Goal: Task Accomplishment & Management: Complete application form

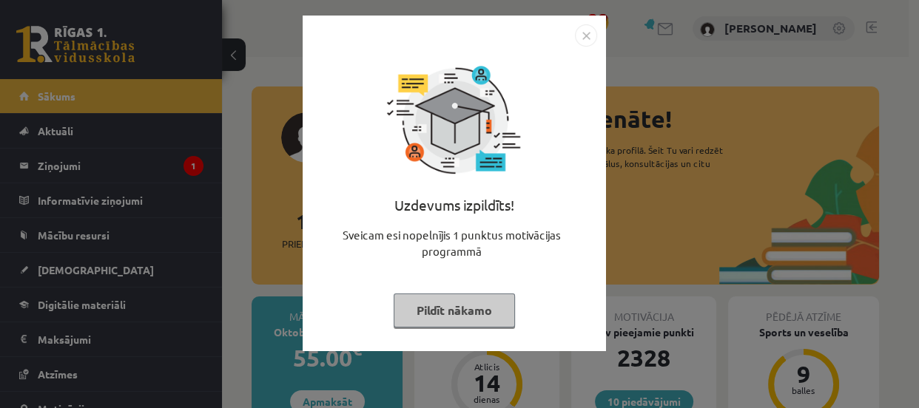
click at [442, 308] on button "Pildīt nākamo" at bounding box center [454, 311] width 121 height 34
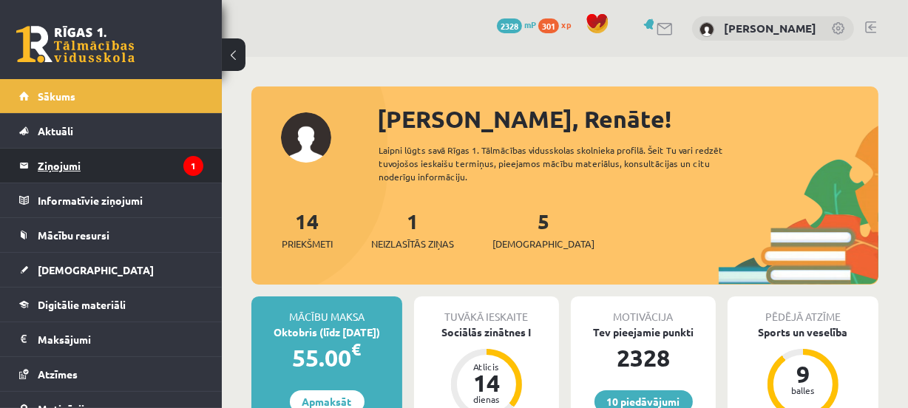
click at [166, 162] on legend "Ziņojumi 1" at bounding box center [121, 166] width 166 height 34
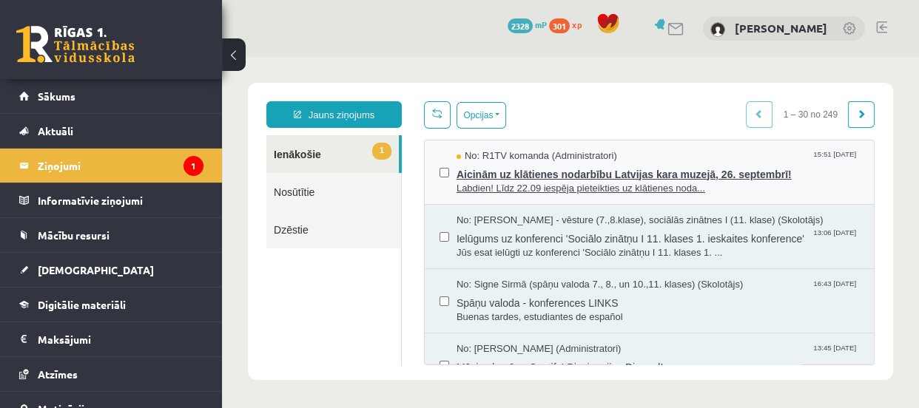
click at [546, 163] on span "Aicinām uz klātienes nodarbību Latvijas kara muzejā, 26. septembrī!" at bounding box center [657, 172] width 402 height 18
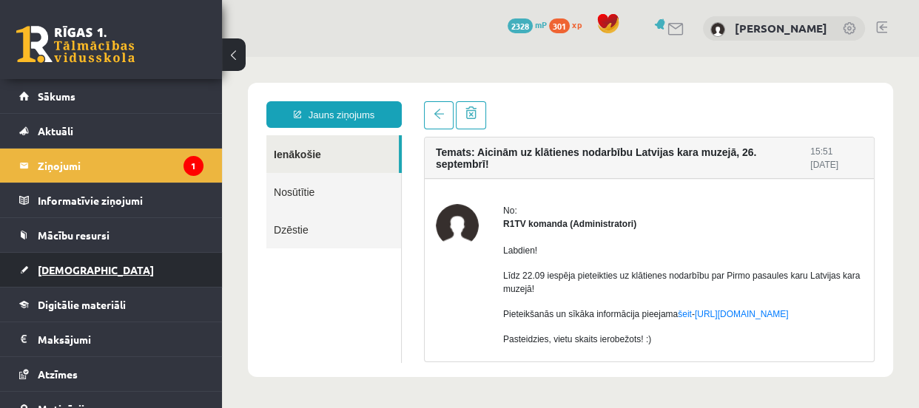
click at [139, 263] on link "[DEMOGRAPHIC_DATA]" at bounding box center [111, 270] width 184 height 34
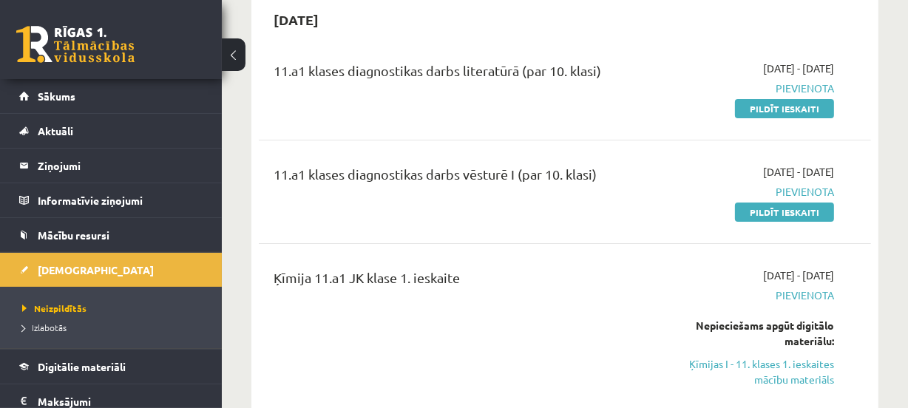
scroll to position [156, 0]
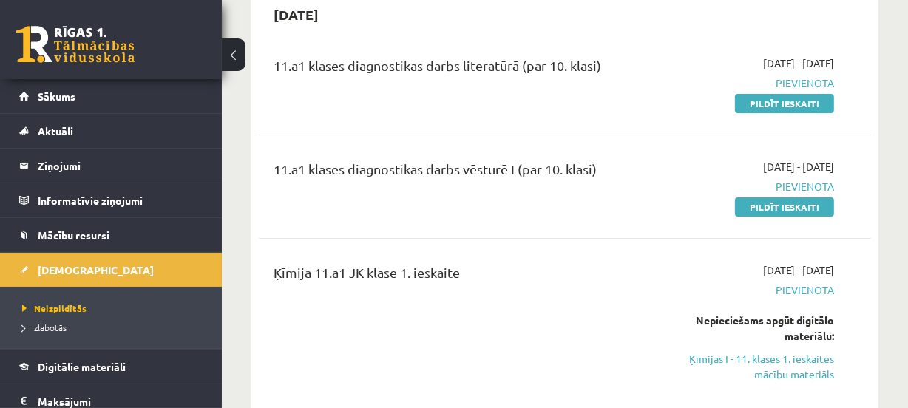
click at [713, 347] on div "Nepieciešams apgūt digitālo materiālu: Ķīmijas I - 11. klases 1. ieskaites mācī…" at bounding box center [748, 348] width 172 height 70
click at [714, 357] on link "Ķīmijas I - 11. klases 1. ieskaites mācību materiāls" at bounding box center [748, 366] width 172 height 31
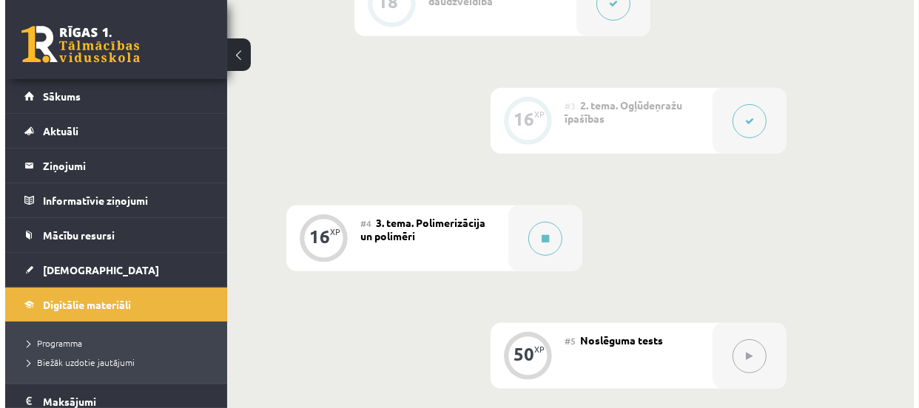
scroll to position [598, 0]
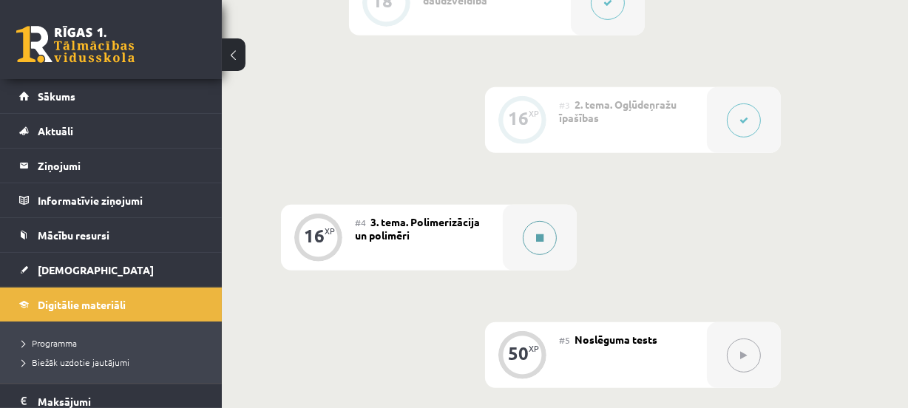
click at [542, 243] on button at bounding box center [540, 238] width 34 height 34
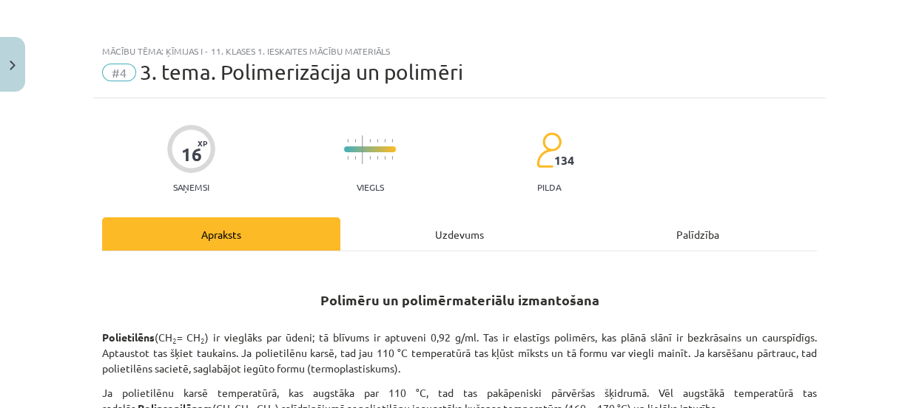
click at [473, 233] on div "Uzdevums" at bounding box center [459, 233] width 238 height 33
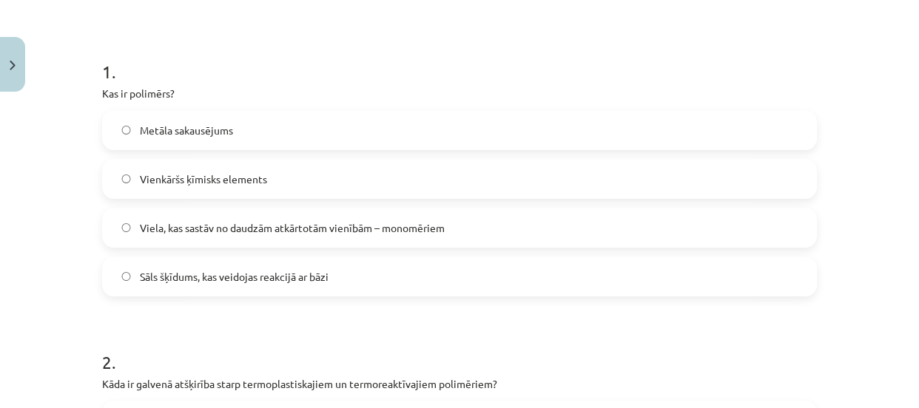
scroll to position [260, 0]
click at [456, 223] on label "Viela, kas sastāv no daudzām atkārtotām vienībām – monomēriem" at bounding box center [460, 226] width 712 height 37
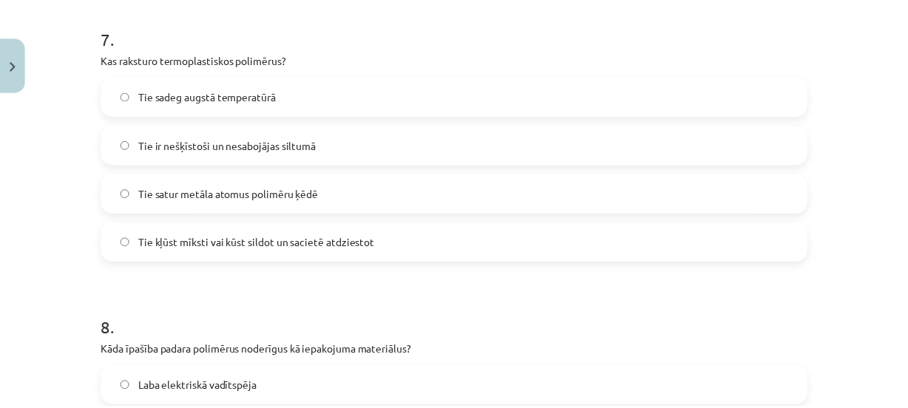
scroll to position [2377, 0]
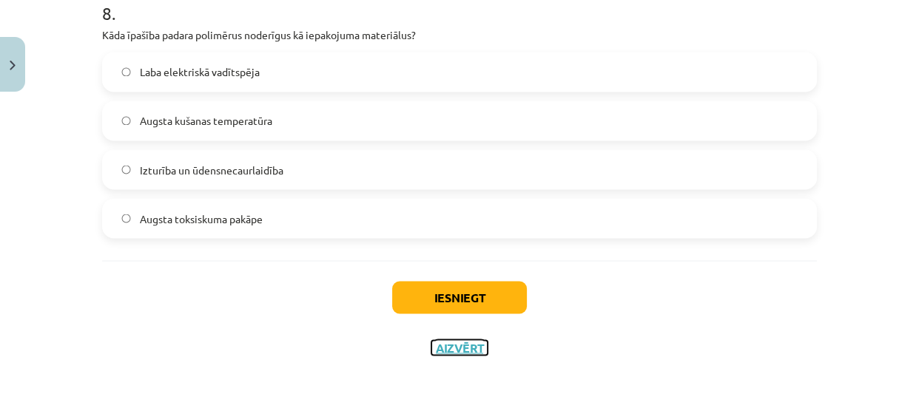
click at [459, 350] on button "Aizvērt" at bounding box center [459, 347] width 56 height 15
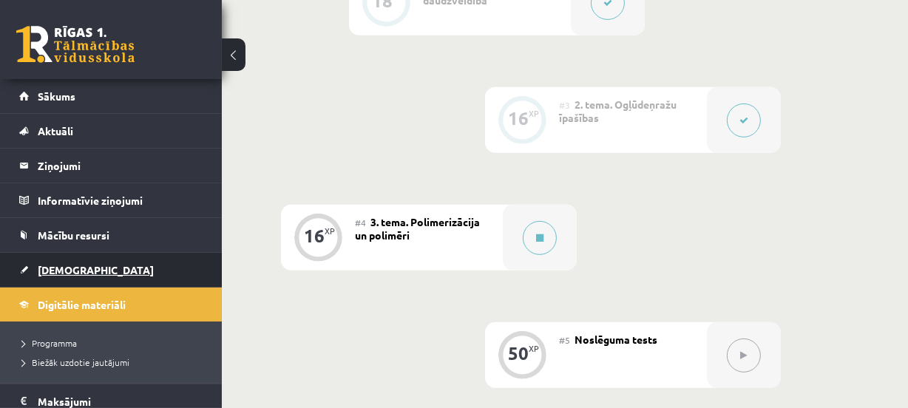
click at [104, 269] on link "[DEMOGRAPHIC_DATA]" at bounding box center [111, 270] width 184 height 34
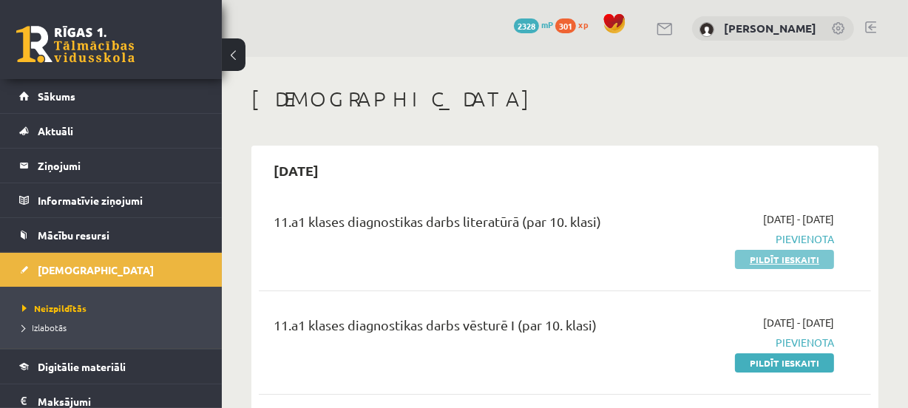
click at [752, 264] on link "Pildīt ieskaiti" at bounding box center [784, 259] width 99 height 19
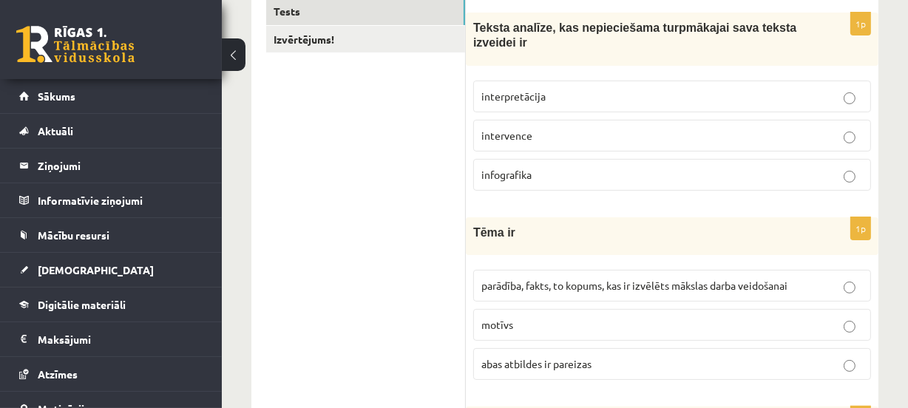
scroll to position [269, 0]
click at [536, 84] on label "interpretācija" at bounding box center [672, 96] width 398 height 32
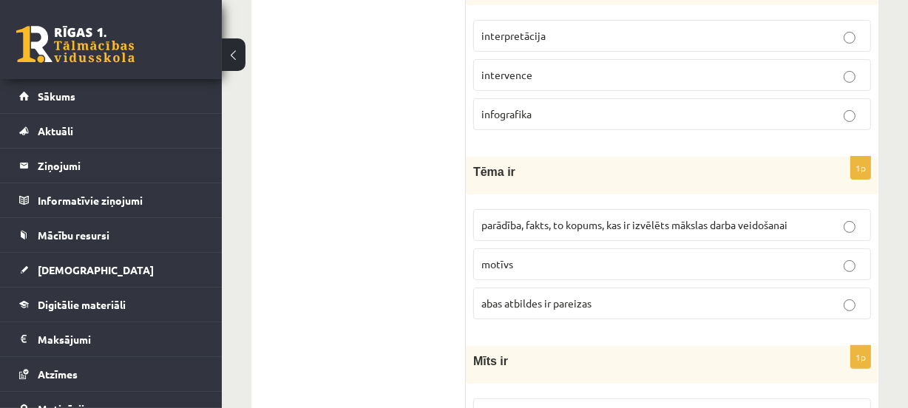
scroll to position [388, 0]
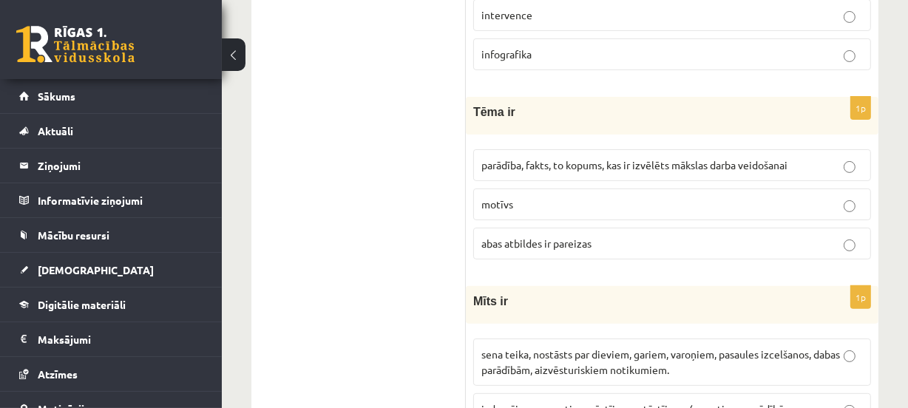
click at [555, 237] on span "abas atbildes ir pareizas" at bounding box center [537, 243] width 110 height 13
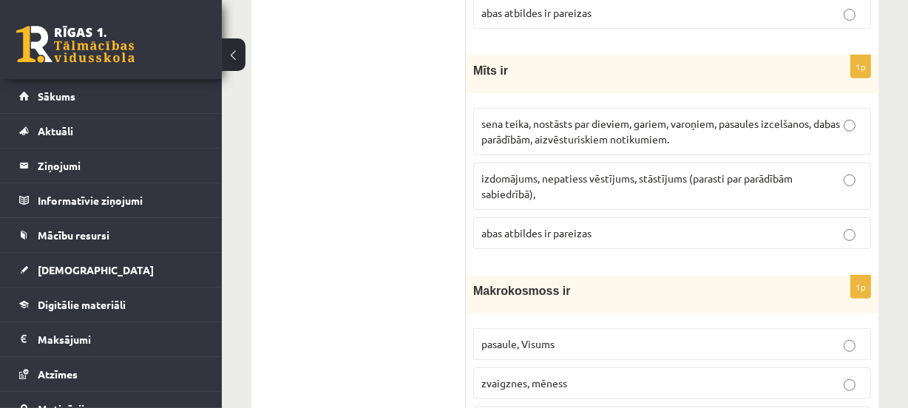
scroll to position [620, 0]
click at [559, 132] on span "sena teika, nostāsts par dieviem, gariem, varoņiem, pasaules izcelšanos, dabas …" at bounding box center [661, 130] width 359 height 29
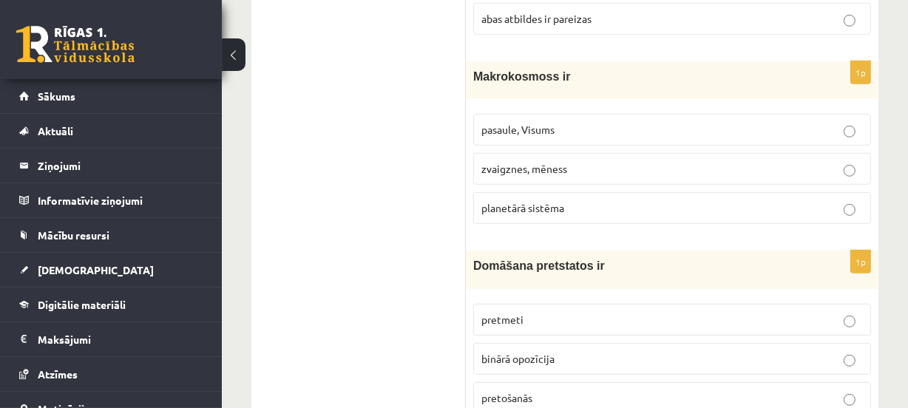
scroll to position [836, 0]
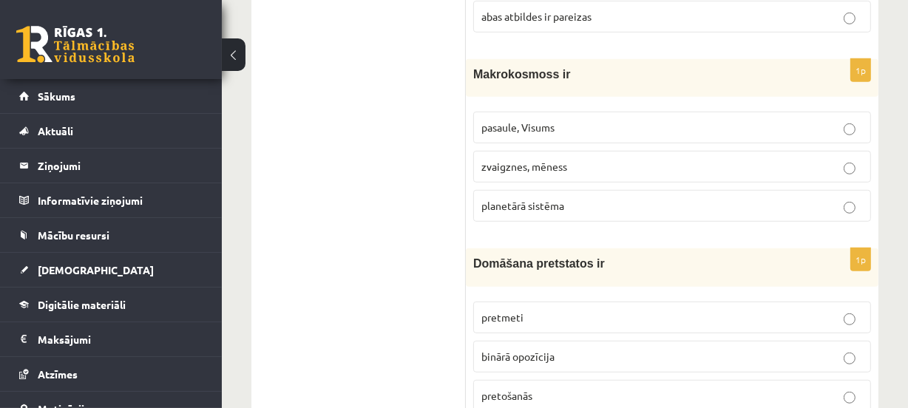
click at [571, 116] on label "pasaule, Visums" at bounding box center [672, 128] width 398 height 32
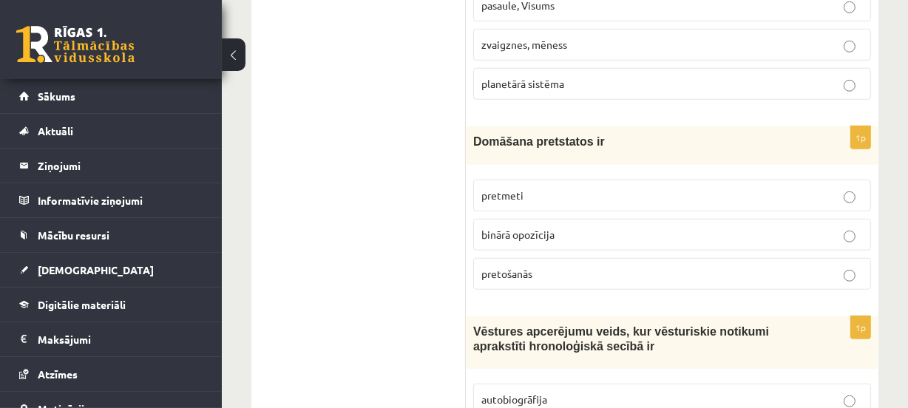
scroll to position [963, 0]
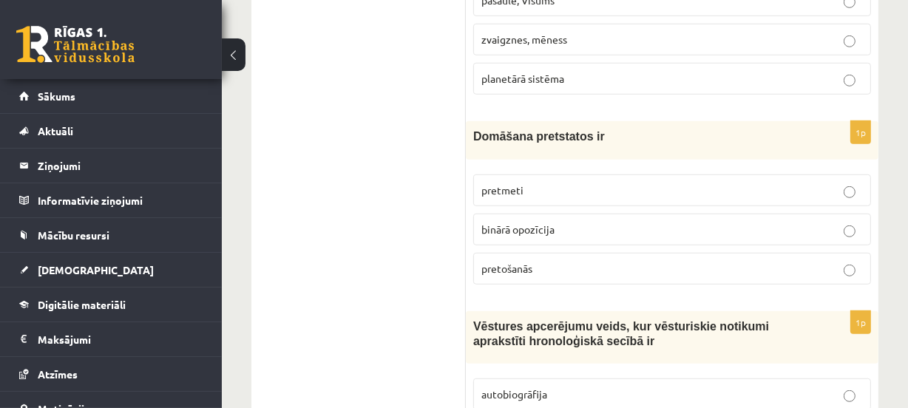
click at [536, 217] on label "binārā opozīcija" at bounding box center [672, 230] width 398 height 32
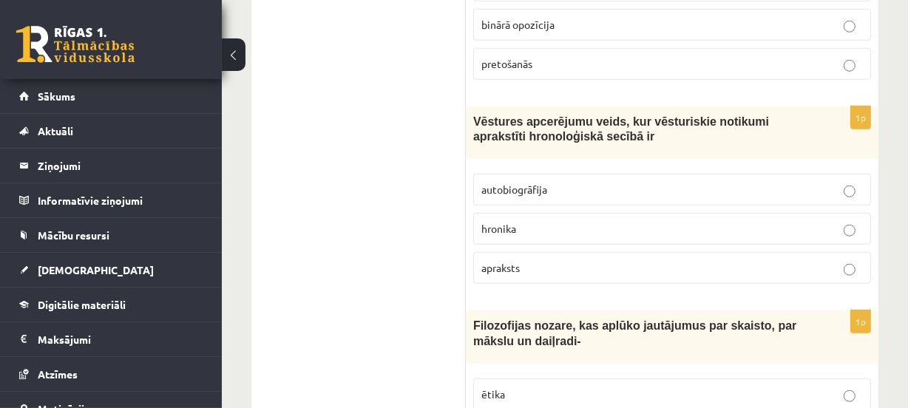
scroll to position [1172, 0]
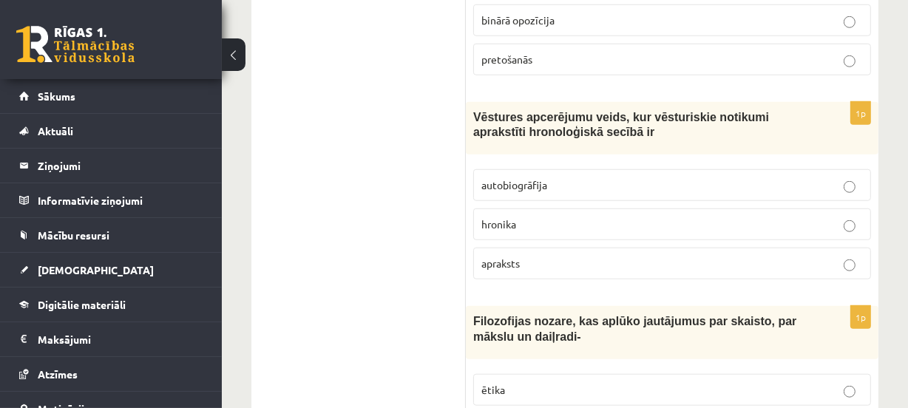
click at [536, 217] on p "hronika" at bounding box center [673, 225] width 382 height 16
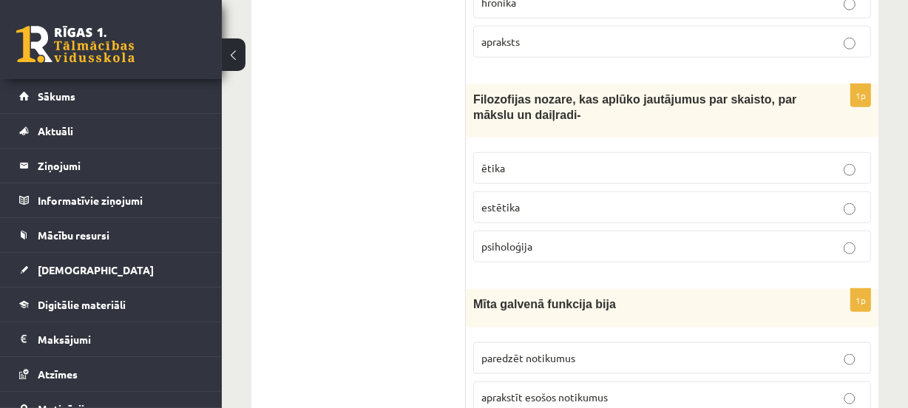
scroll to position [1397, 0]
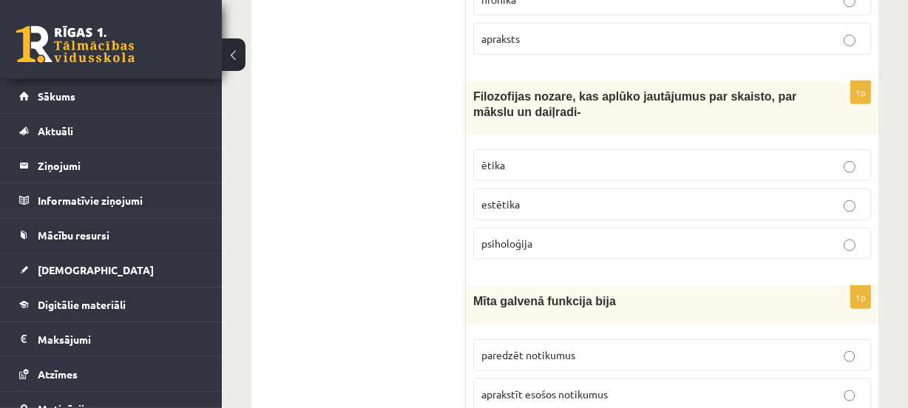
click at [554, 203] on p "estētika" at bounding box center [673, 205] width 382 height 16
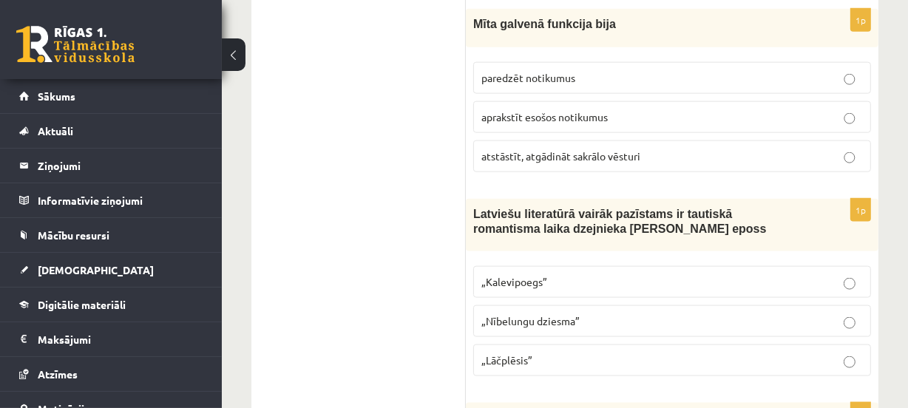
scroll to position [1673, 0]
click at [560, 166] on label "atstāstīt, atgādināt sakrālo vēsturi" at bounding box center [672, 158] width 398 height 32
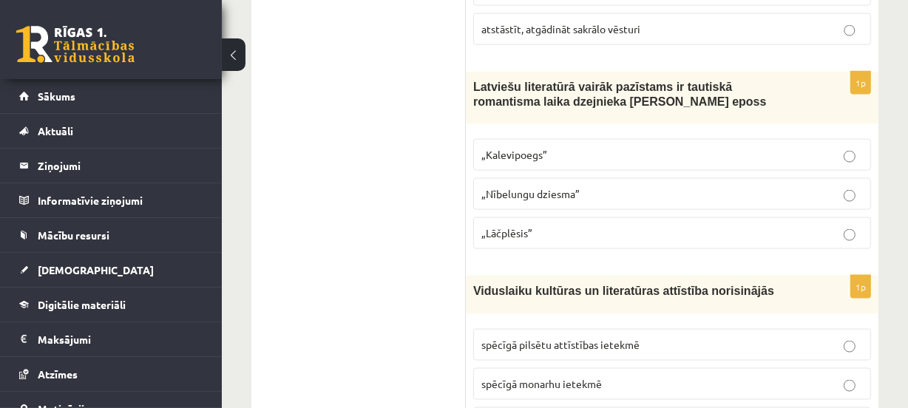
scroll to position [1801, 0]
click at [540, 221] on label "„Lāčplēsis”" at bounding box center [672, 235] width 398 height 32
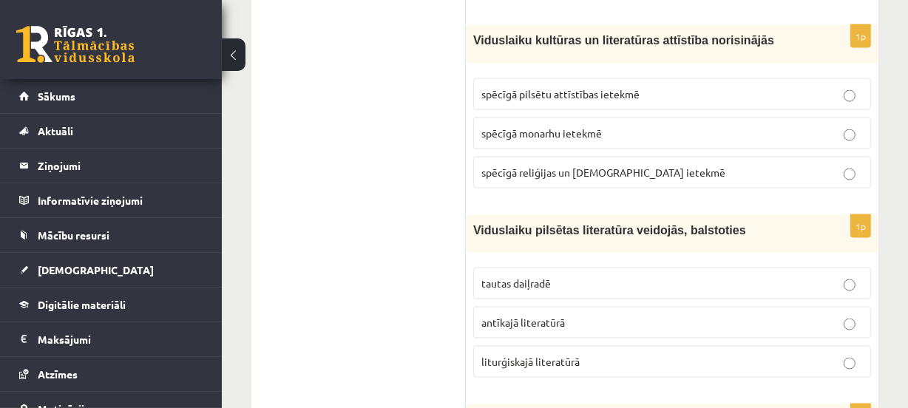
scroll to position [2062, 0]
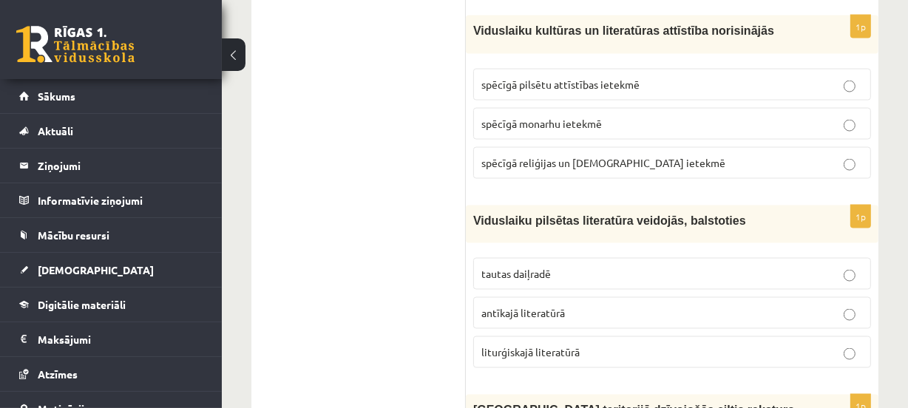
click at [566, 161] on span "spēcīgā reliģijas un baznīcas ietekmē" at bounding box center [604, 162] width 244 height 13
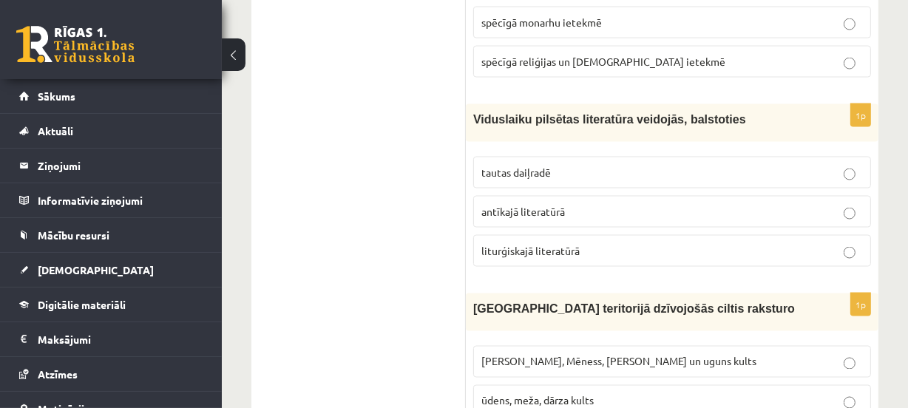
scroll to position [2167, 0]
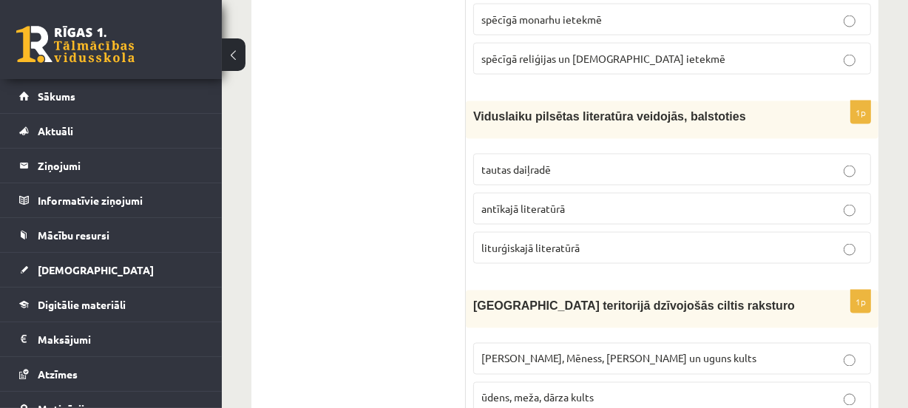
click at [492, 241] on span "liturģiskajā literatūrā" at bounding box center [531, 247] width 98 height 13
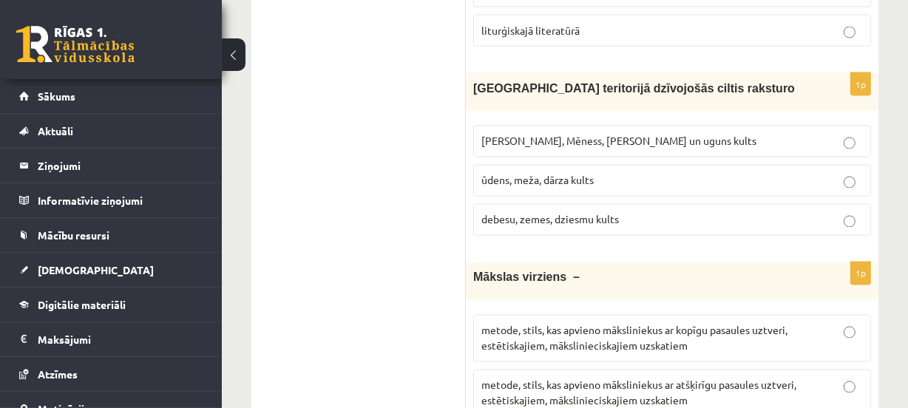
scroll to position [2383, 0]
click at [539, 223] on p "debesu, zemes, dziesmu kults" at bounding box center [673, 222] width 382 height 16
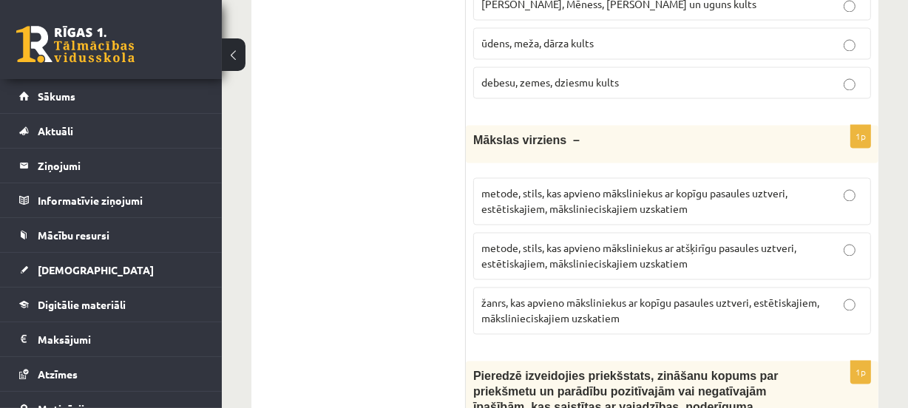
scroll to position [2533, 0]
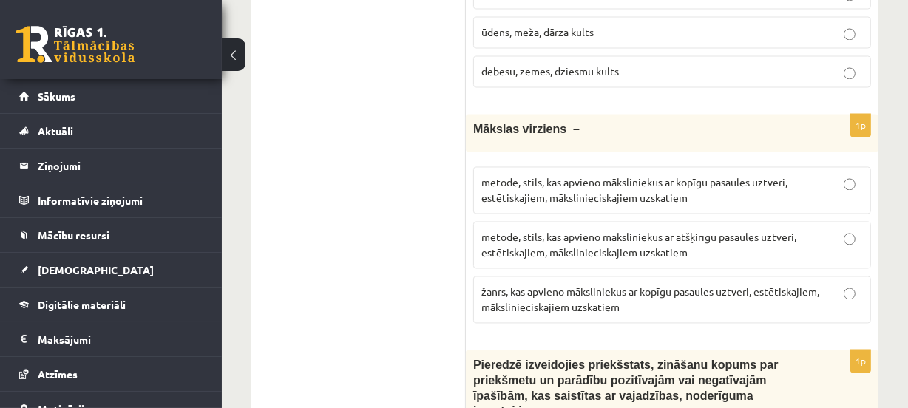
click at [650, 166] on label "metode, stils, kas apvieno māksliniekus ar kopīgu pasaules uztveri, estētiskaji…" at bounding box center [672, 189] width 398 height 47
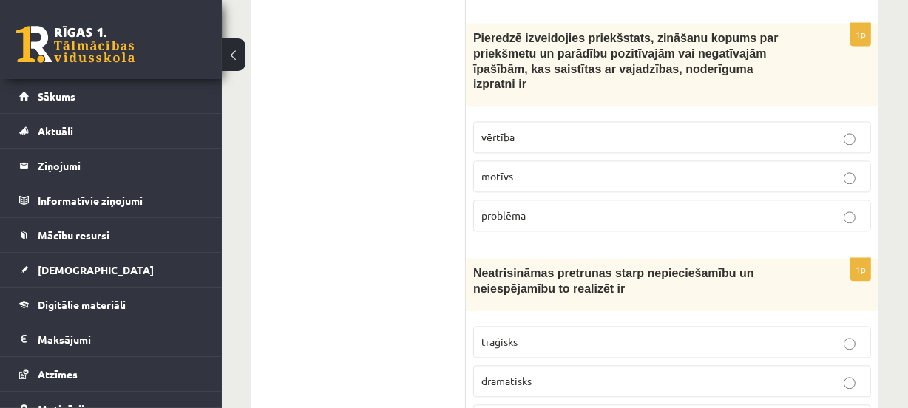
scroll to position [2862, 0]
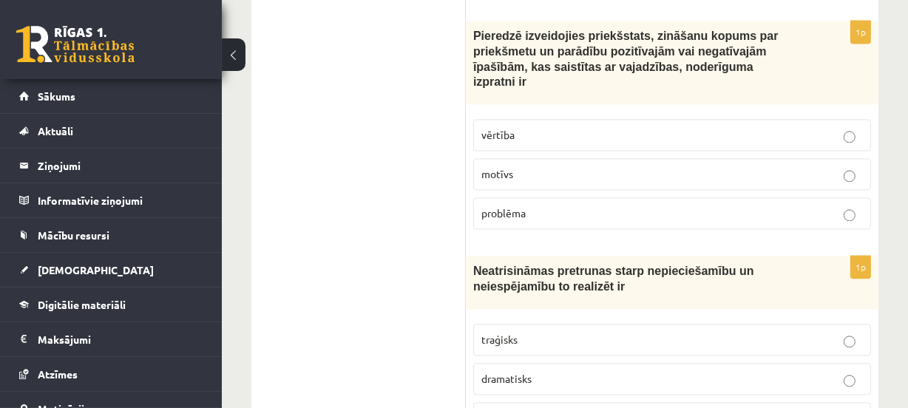
click at [594, 127] on p "vērtība" at bounding box center [673, 135] width 382 height 16
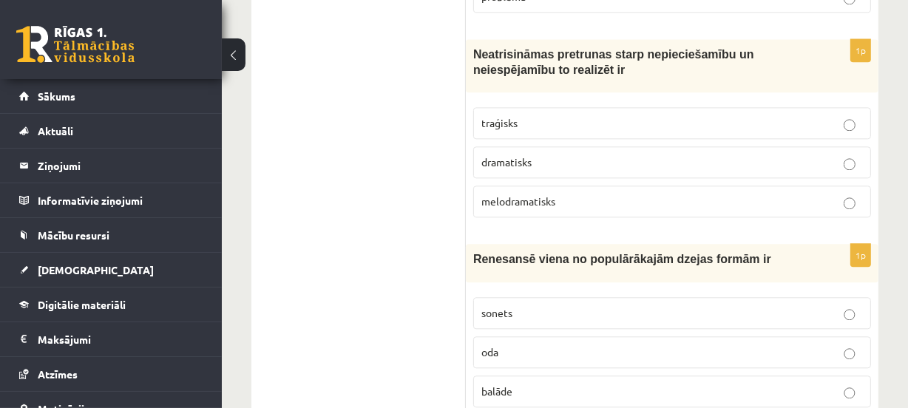
scroll to position [3085, 0]
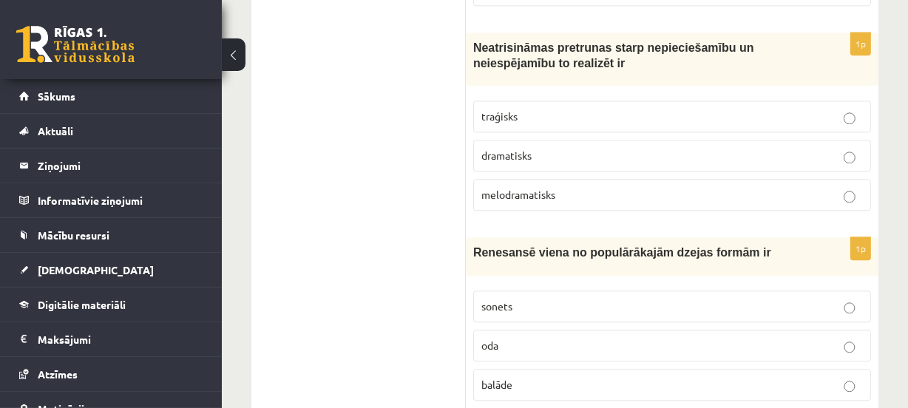
click at [595, 104] on label "traģisks" at bounding box center [672, 117] width 398 height 32
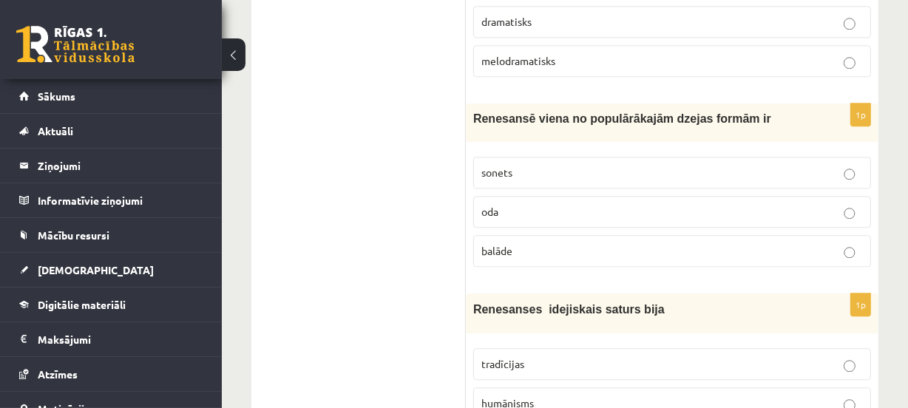
scroll to position [3220, 0]
click at [570, 164] on p "sonets" at bounding box center [673, 172] width 382 height 16
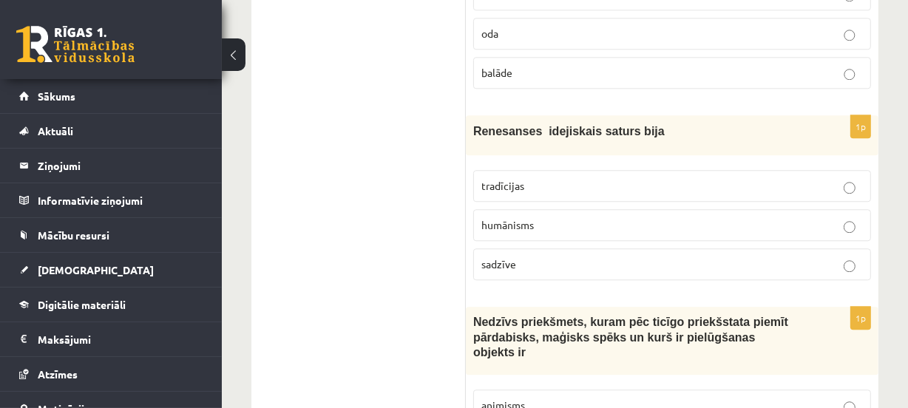
scroll to position [3407, 0]
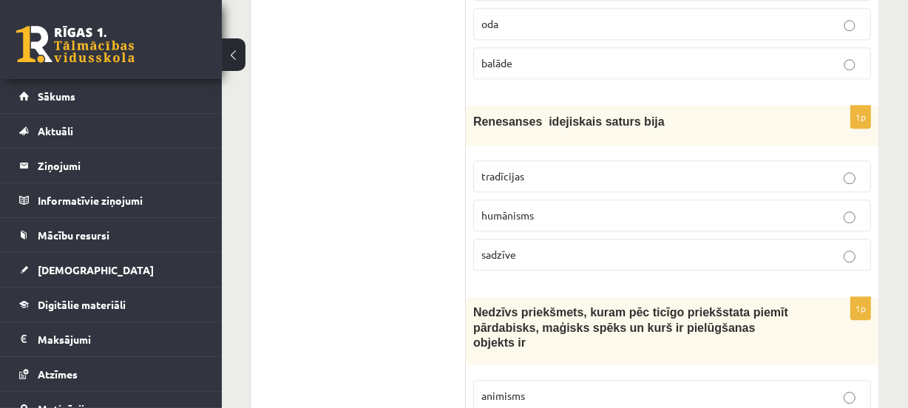
click at [568, 208] on p "humānisms" at bounding box center [673, 216] width 382 height 16
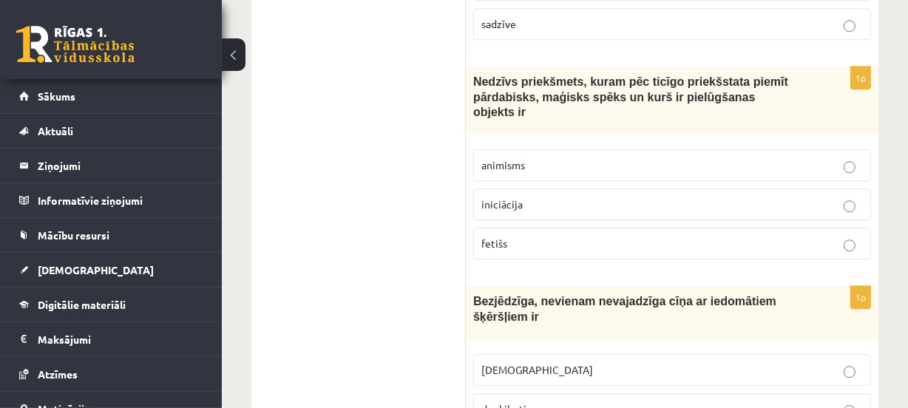
scroll to position [3631, 0]
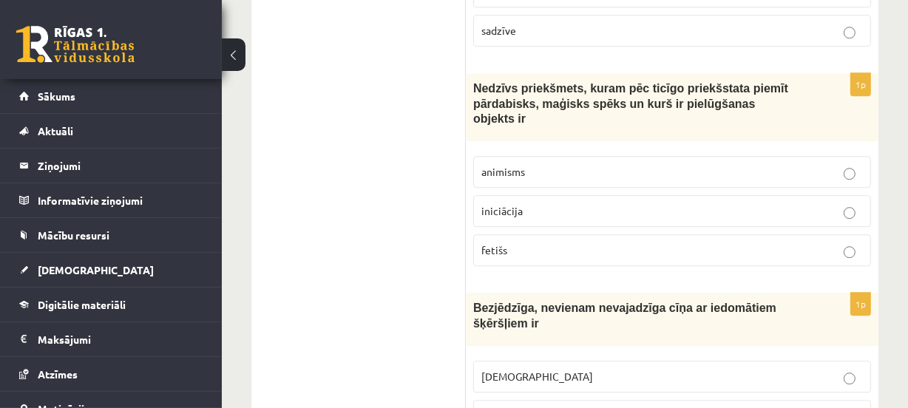
click at [497, 243] on span "fetišs" at bounding box center [495, 249] width 26 height 13
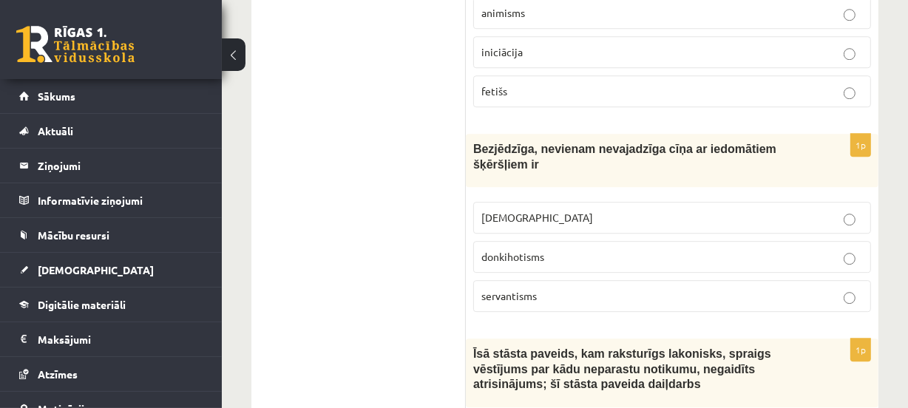
scroll to position [3795, 0]
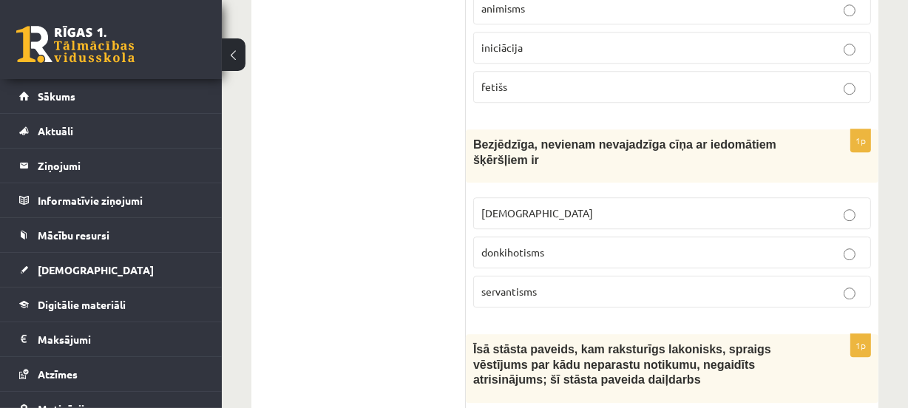
click at [481, 237] on label "donkihotisms" at bounding box center [672, 253] width 398 height 32
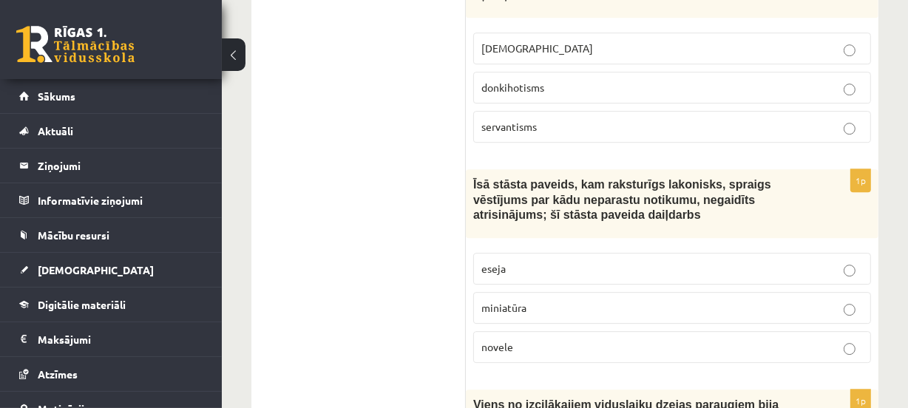
scroll to position [3975, 0]
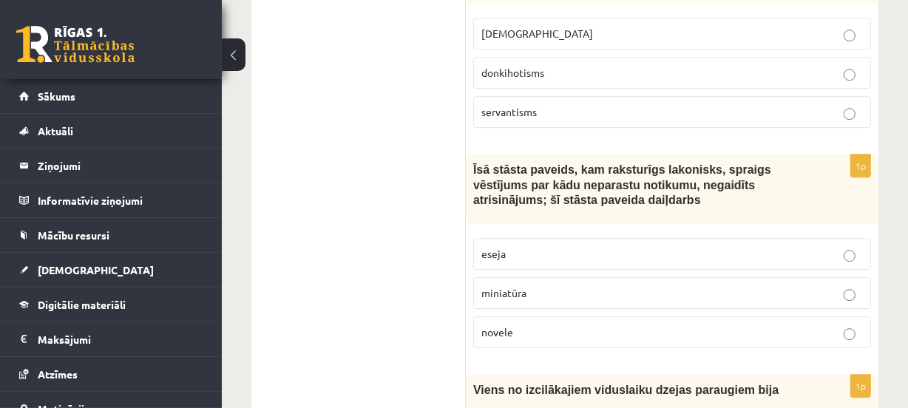
click at [496, 317] on label "novele" at bounding box center [672, 333] width 398 height 32
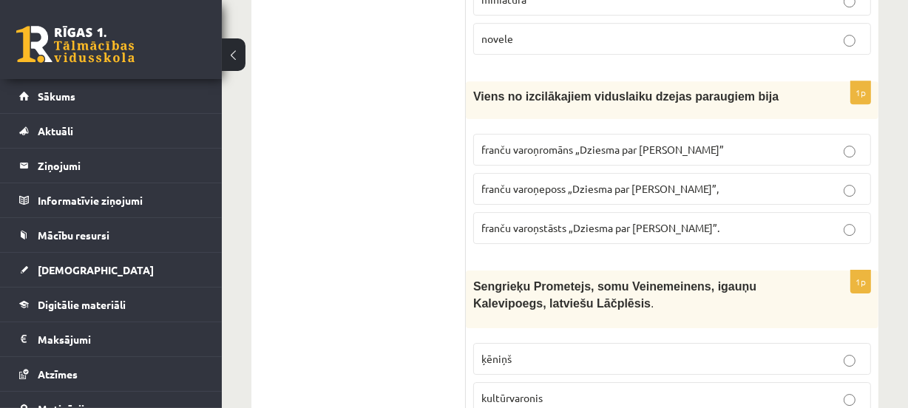
scroll to position [4266, 0]
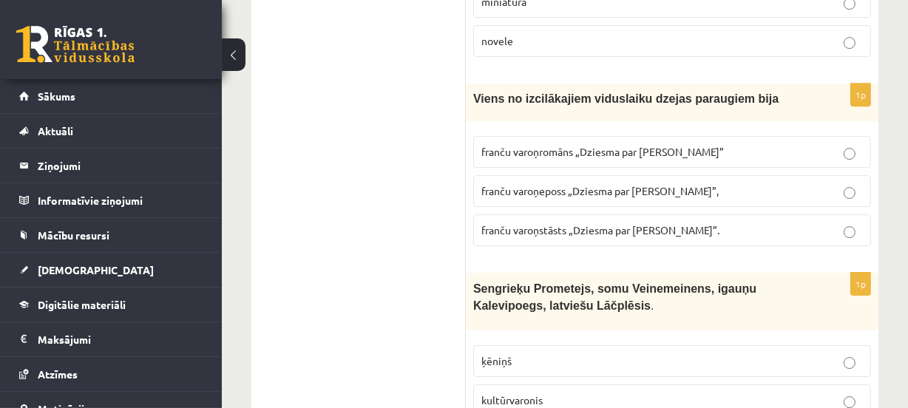
click at [600, 144] on p "franču varoņromāns „Dziesma par Rolandu”" at bounding box center [673, 152] width 382 height 16
click at [601, 175] on label "franču varoņeposs „Dziesma par Rolandu”," at bounding box center [672, 191] width 398 height 32
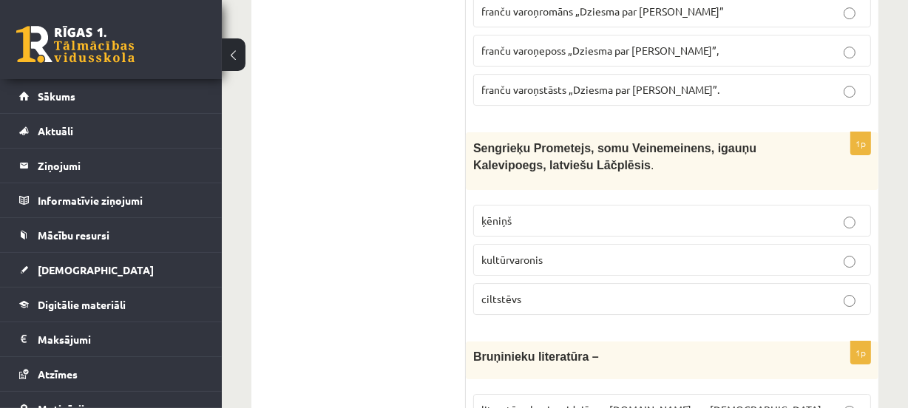
scroll to position [4409, 0]
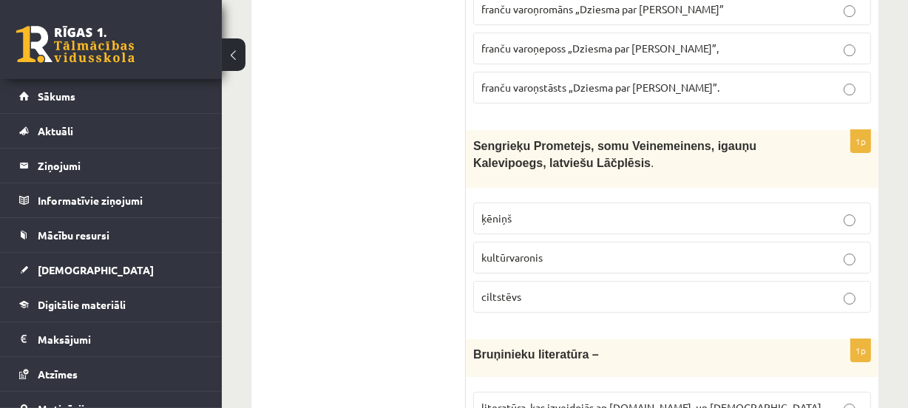
click at [615, 250] on p "kultūrvaronis" at bounding box center [673, 258] width 382 height 16
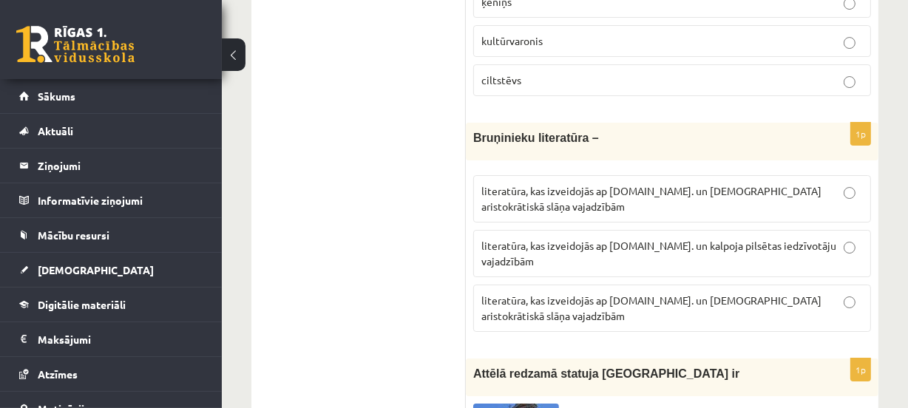
scroll to position [4632, 0]
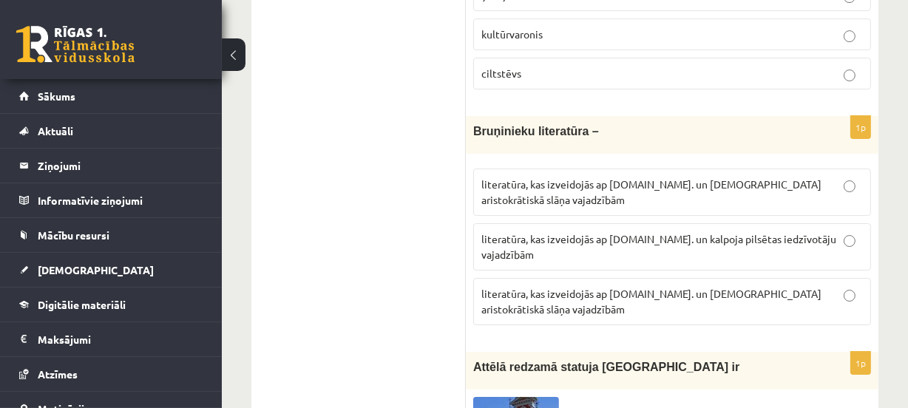
click at [665, 286] on p "literatūra, kas izveidojās ap 12.gs. un kalpoja aristokrātiskā slāņa vajadzībām" at bounding box center [673, 301] width 382 height 31
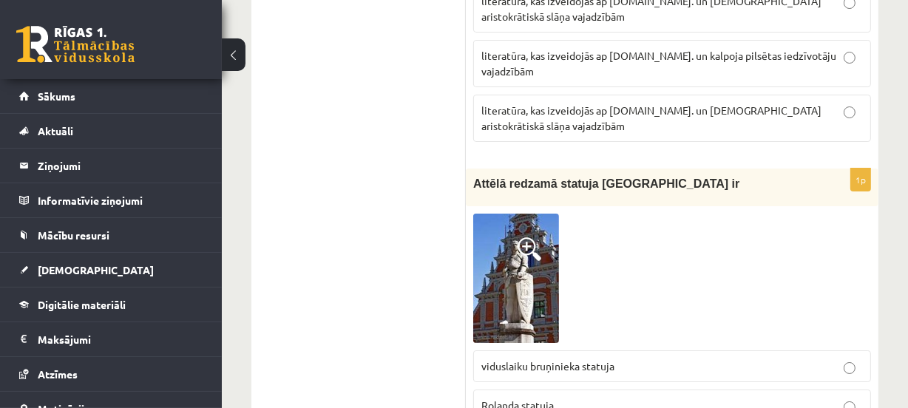
scroll to position [4819, 0]
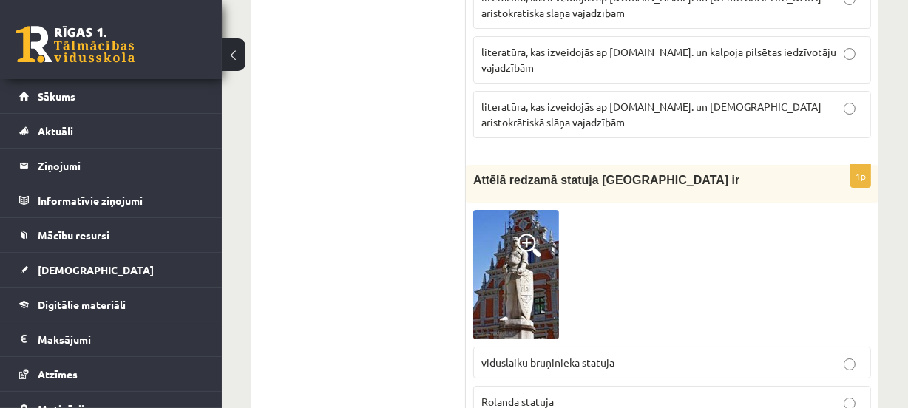
click at [536, 386] on label "Rolanda statuja" at bounding box center [672, 402] width 398 height 32
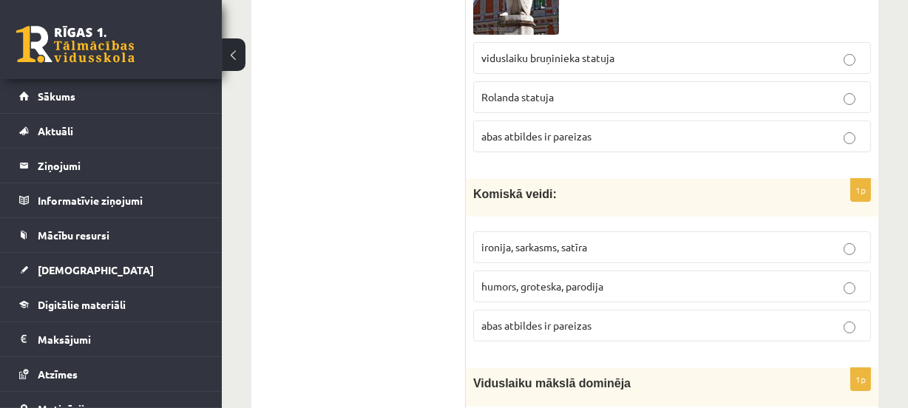
scroll to position [5133, 0]
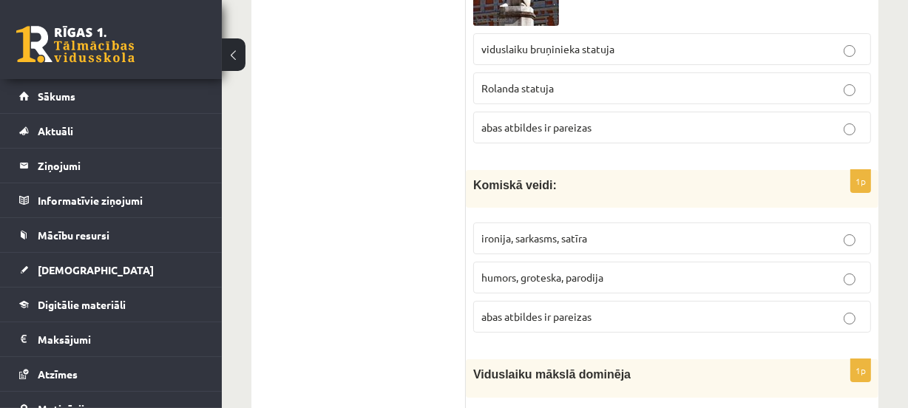
click at [570, 310] on span "abas atbildes ir pareizas" at bounding box center [537, 316] width 110 height 13
click at [564, 231] on p "ironija, sarkasms, satīra" at bounding box center [673, 239] width 382 height 16
click at [537, 301] on label "abas atbildes ir pareizas" at bounding box center [672, 317] width 398 height 32
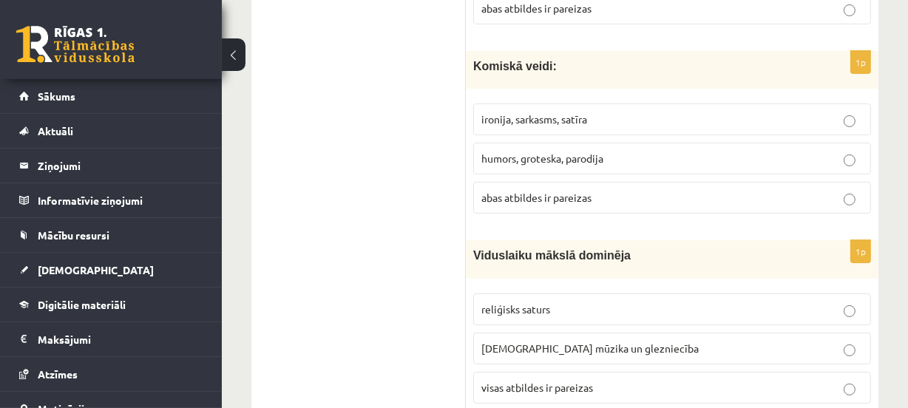
scroll to position [5260, 0]
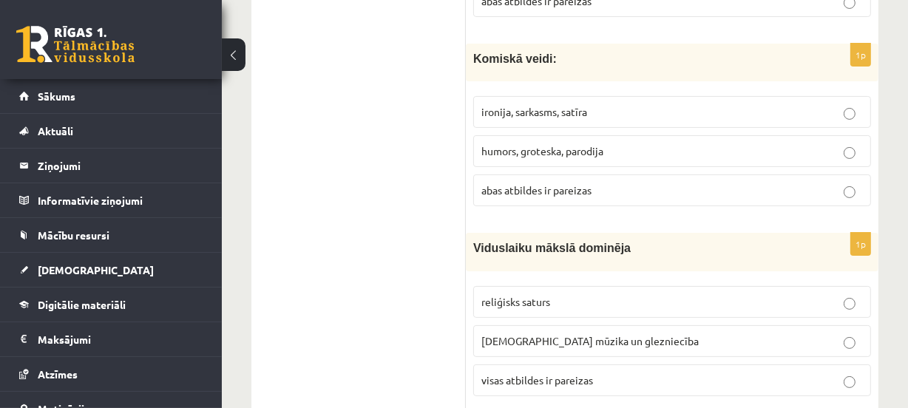
click at [545, 374] on span "visas atbildes ir pareizas" at bounding box center [538, 380] width 112 height 13
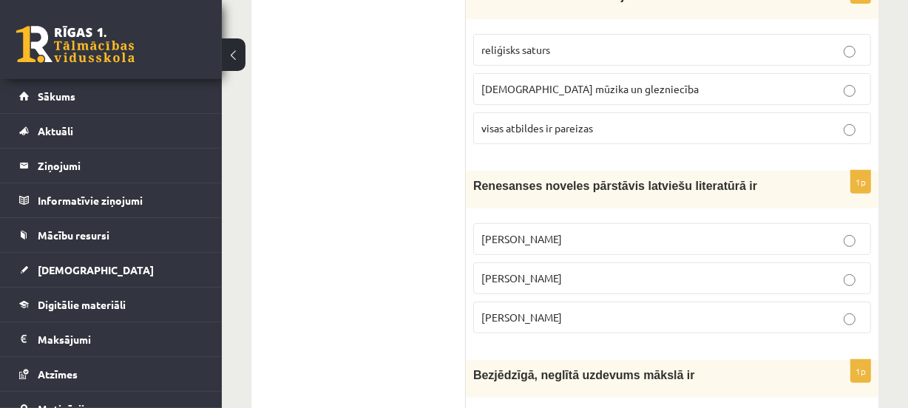
scroll to position [5521, 0]
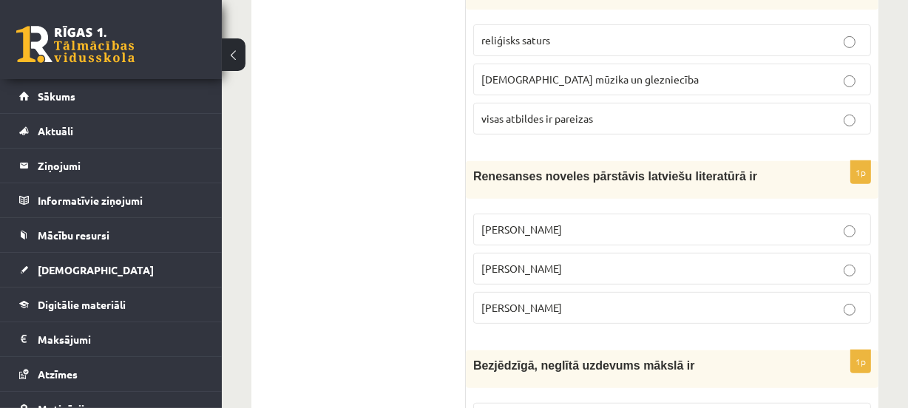
click at [529, 223] on span "Rūdolfs Blaumanis" at bounding box center [522, 229] width 81 height 13
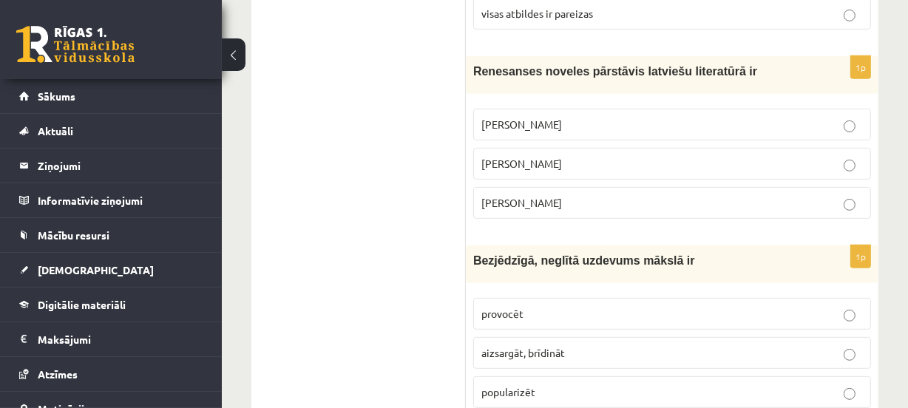
scroll to position [5634, 0]
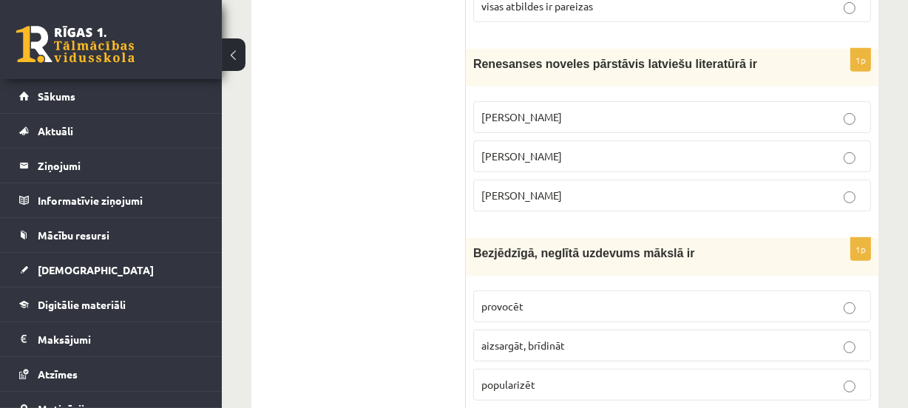
click at [638, 338] on p "aizsargāt, brīdināt" at bounding box center [673, 346] width 382 height 16
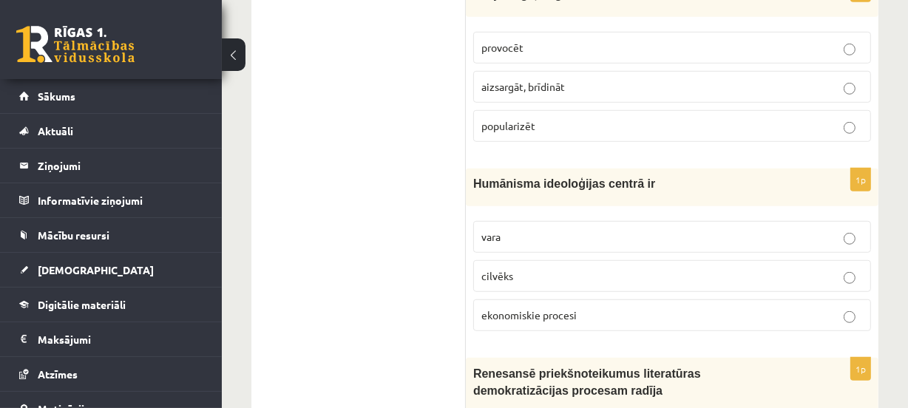
scroll to position [5885, 0]
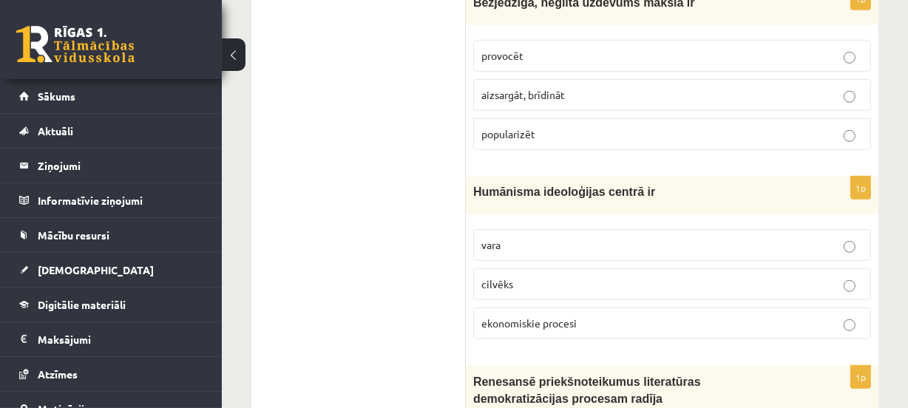
click at [487, 277] on span "cilvēks" at bounding box center [498, 283] width 32 height 13
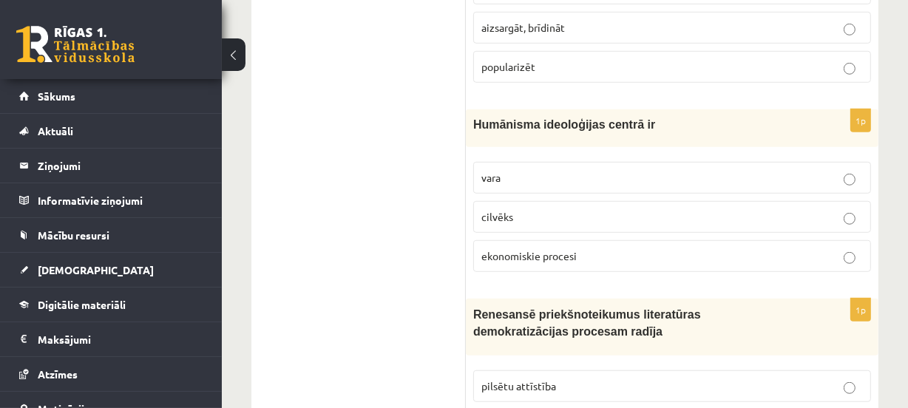
scroll to position [5974, 0]
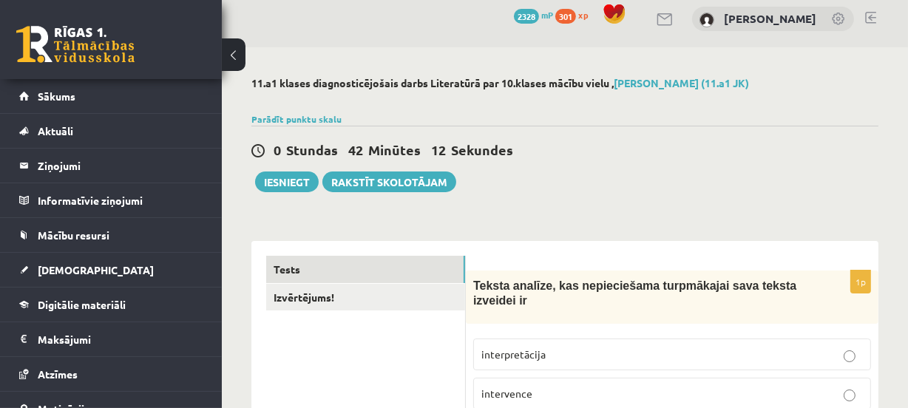
scroll to position [0, 0]
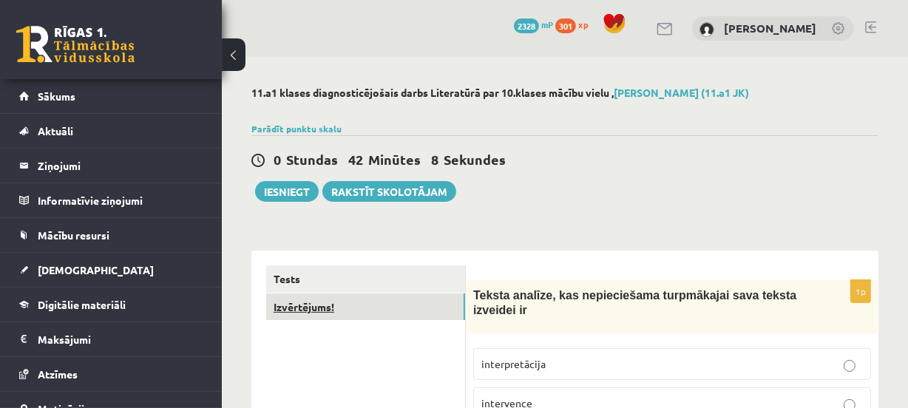
drag, startPoint x: 376, startPoint y: 306, endPoint x: 362, endPoint y: 305, distance: 14.1
click at [362, 305] on link "Izvērtējums!" at bounding box center [365, 307] width 199 height 27
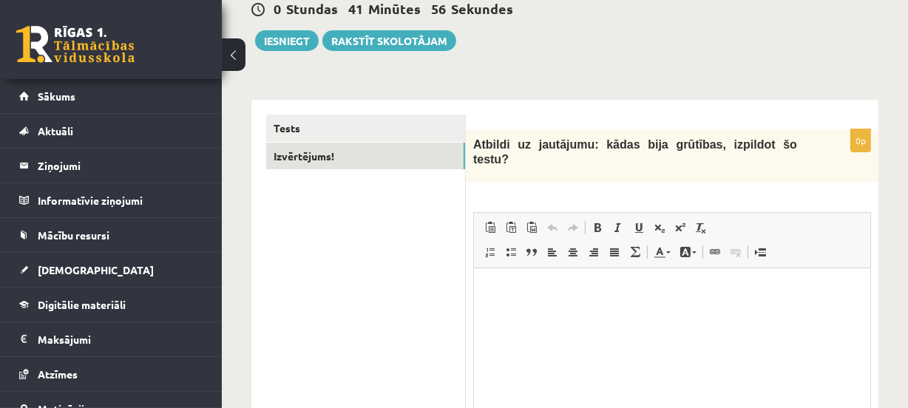
scroll to position [163, 0]
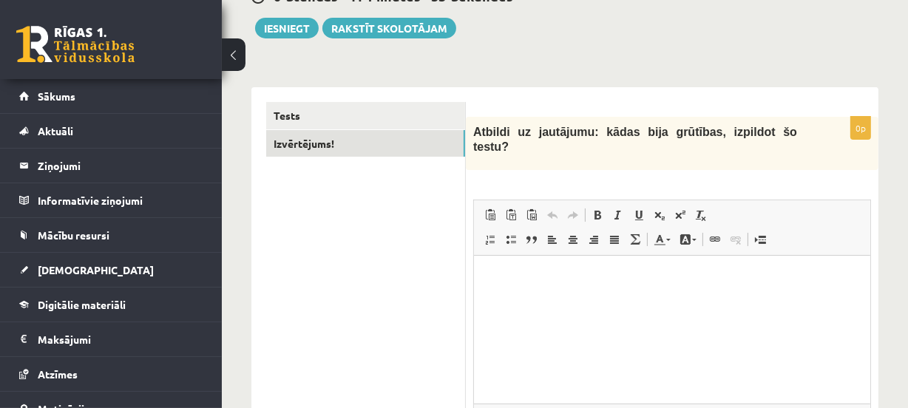
click at [587, 300] on html at bounding box center [671, 277] width 397 height 45
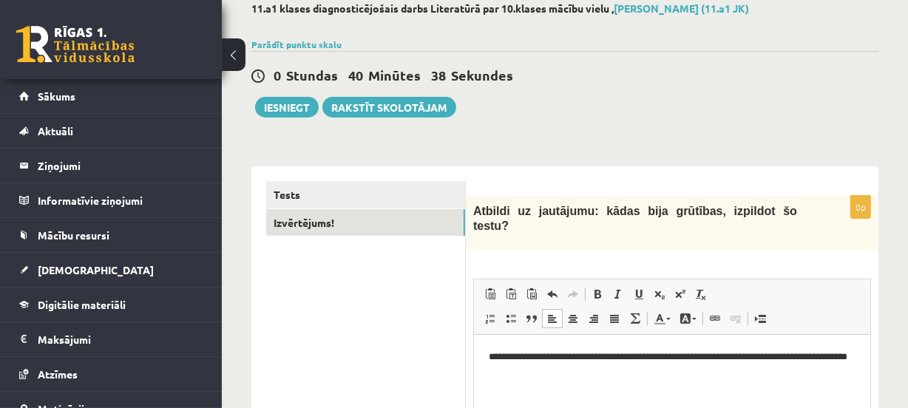
scroll to position [52, 0]
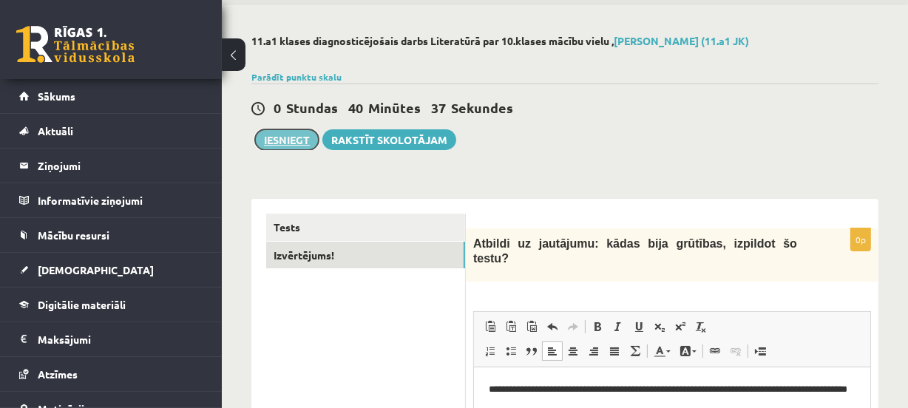
click at [293, 129] on button "Iesniegt" at bounding box center [287, 139] width 64 height 21
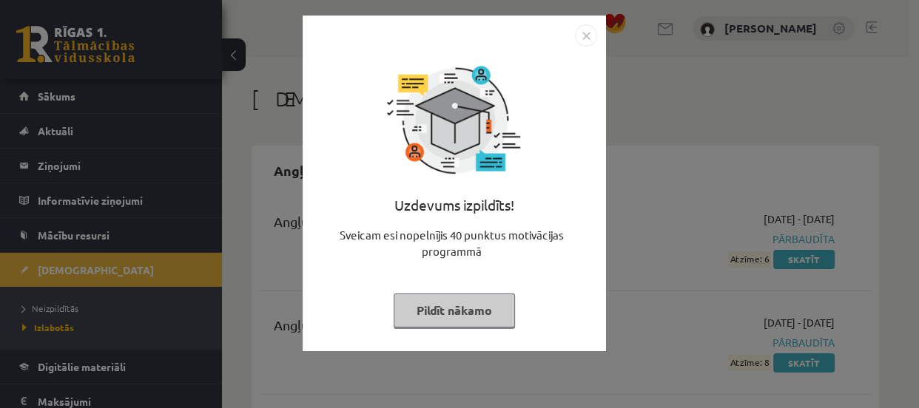
click at [426, 311] on button "Pildīt nākamo" at bounding box center [454, 311] width 121 height 34
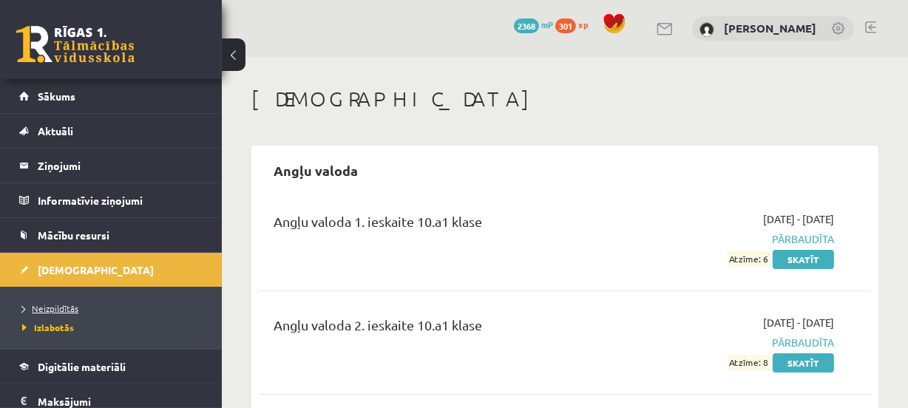
click at [59, 309] on span "Neizpildītās" at bounding box center [50, 309] width 56 height 12
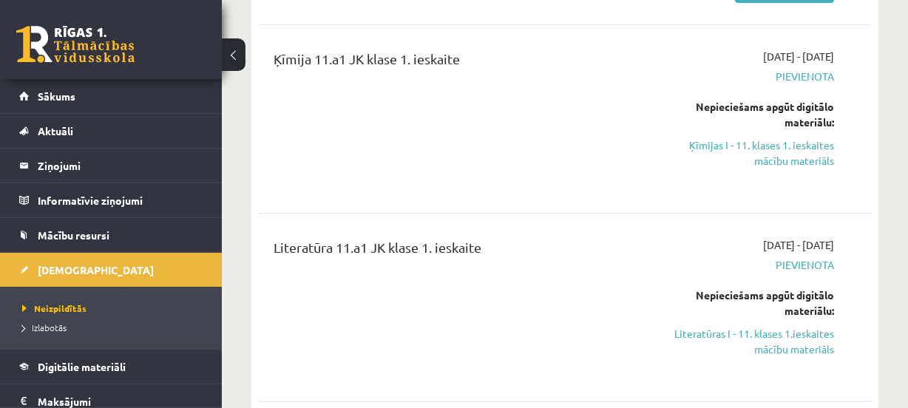
scroll to position [261, 0]
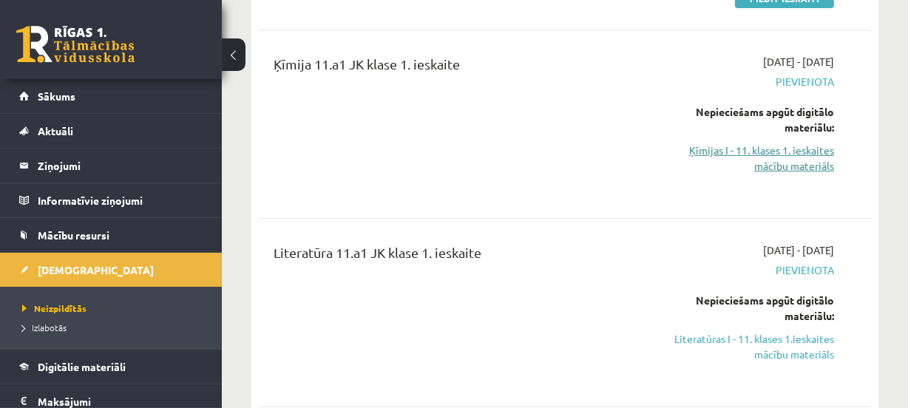
click at [743, 155] on link "Ķīmijas I - 11. klases 1. ieskaites mācību materiāls" at bounding box center [748, 158] width 172 height 31
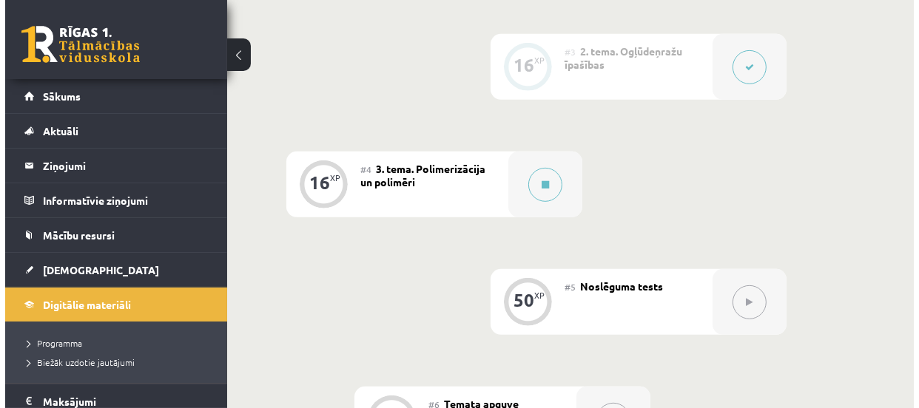
scroll to position [665, 0]
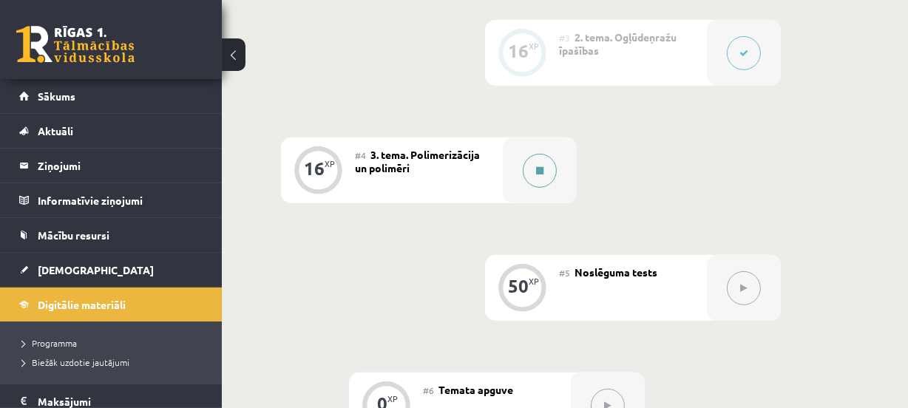
click at [537, 170] on icon at bounding box center [539, 170] width 7 height 9
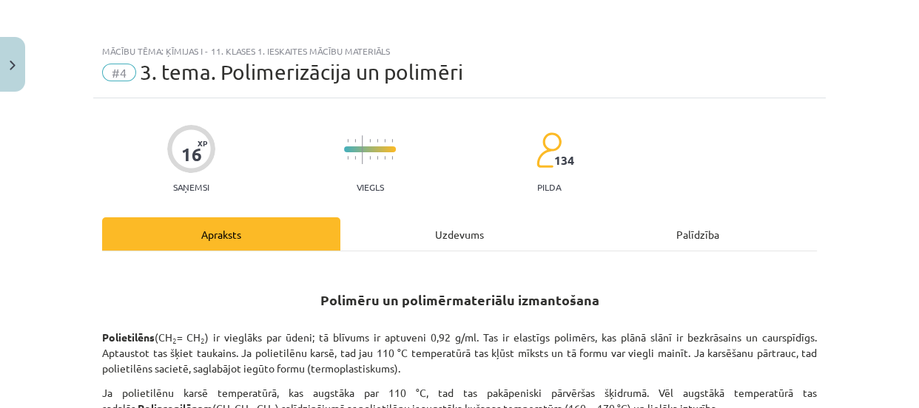
click at [442, 234] on div "Uzdevums" at bounding box center [459, 233] width 238 height 33
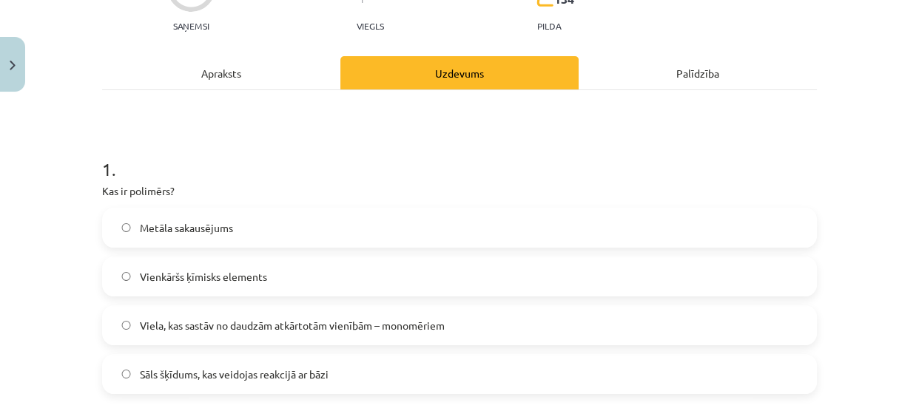
scroll to position [186, 0]
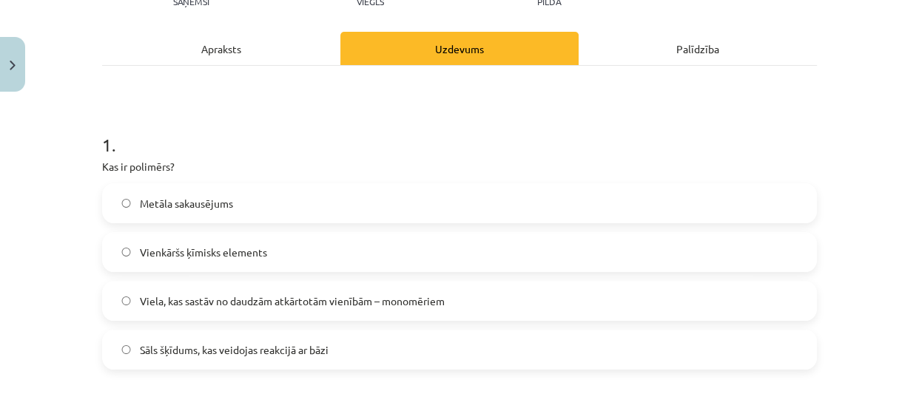
click at [259, 303] on span "Viela, kas sastāv no daudzām atkārtotām vienībām – monomēriem" at bounding box center [292, 302] width 305 height 16
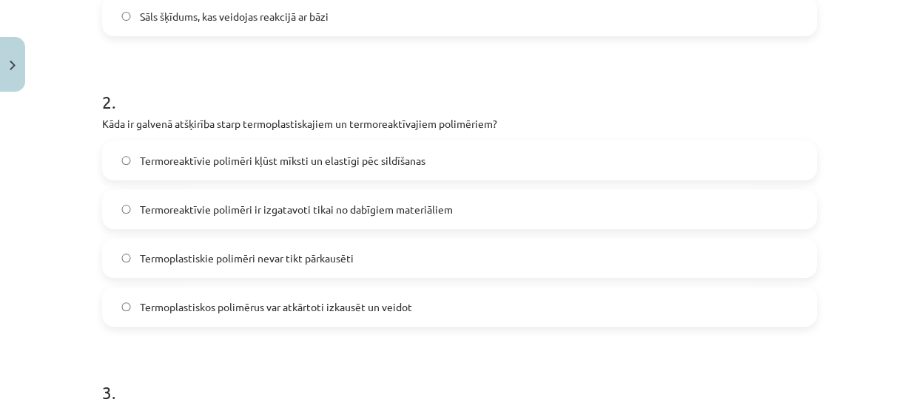
scroll to position [522, 0]
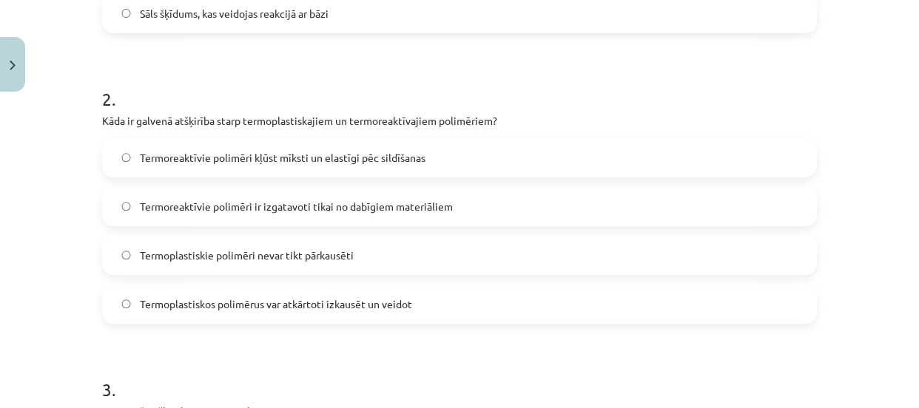
click at [259, 303] on span "Termoplastiskos polimērus var atkārtoti izkausēt un veidot" at bounding box center [276, 305] width 272 height 16
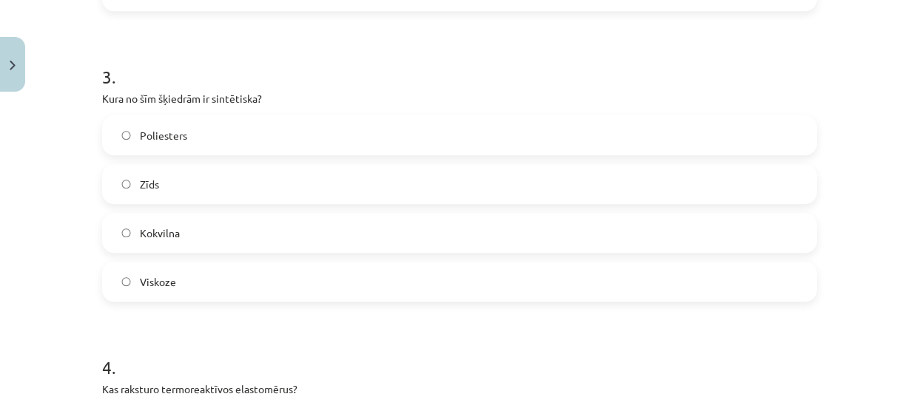
scroll to position [836, 0]
click at [265, 126] on label "Poliesters" at bounding box center [460, 134] width 712 height 37
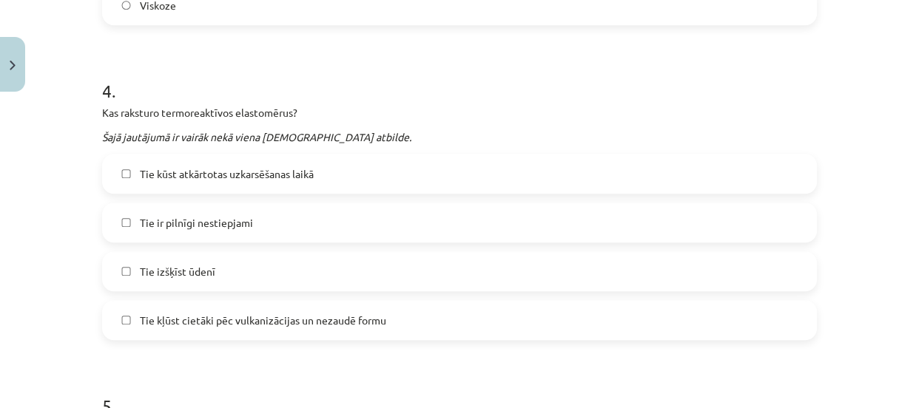
scroll to position [1135, 0]
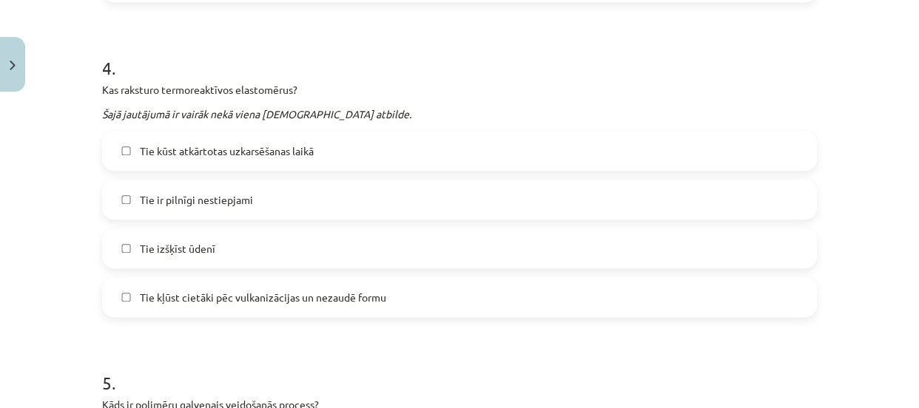
click at [186, 298] on span "Tie kļūst cietāki pēc vulkanizācijas un nezaudē formu" at bounding box center [263, 298] width 246 height 16
click at [346, 145] on label "Tie kūst atkārtotas uzkarsēšanas laikā" at bounding box center [460, 150] width 712 height 37
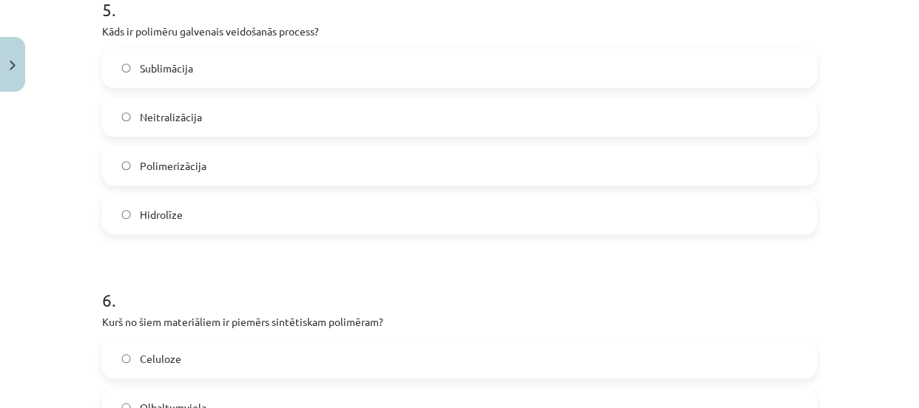
scroll to position [1509, 0]
click at [229, 180] on label "Polimerizācija" at bounding box center [460, 164] width 712 height 37
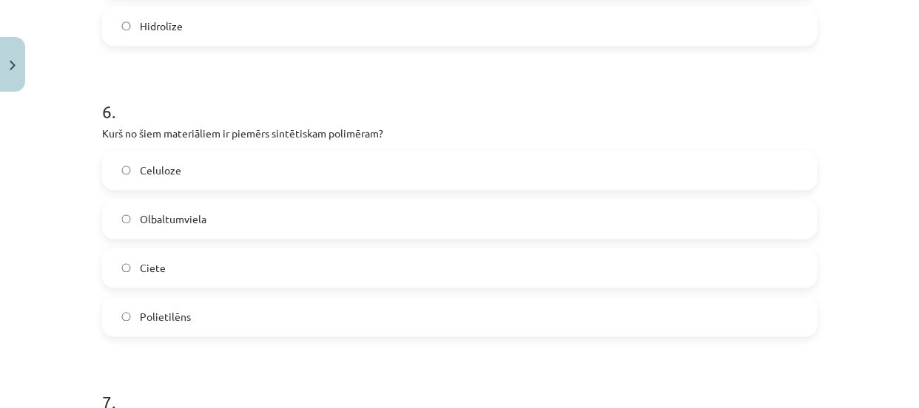
scroll to position [1703, 0]
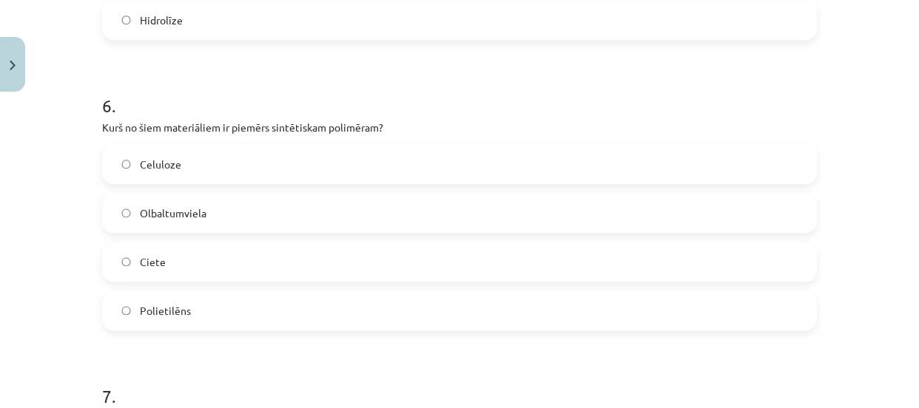
click at [210, 319] on label "Polietilēns" at bounding box center [460, 310] width 712 height 37
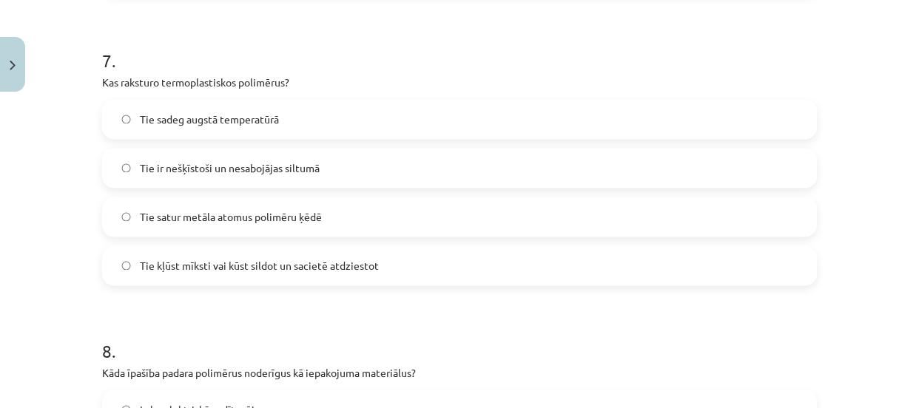
scroll to position [2039, 0]
click at [237, 259] on span "Tie kļūst mīksti vai kūst sildot un sacietē atdziestot" at bounding box center [259, 265] width 239 height 16
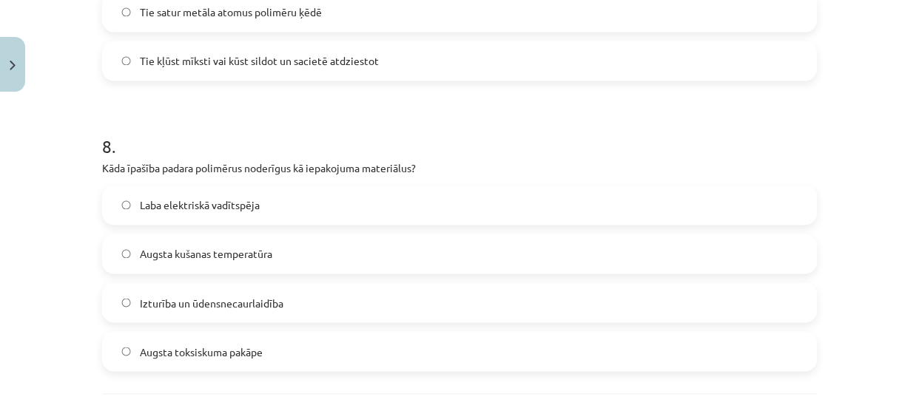
scroll to position [2264, 0]
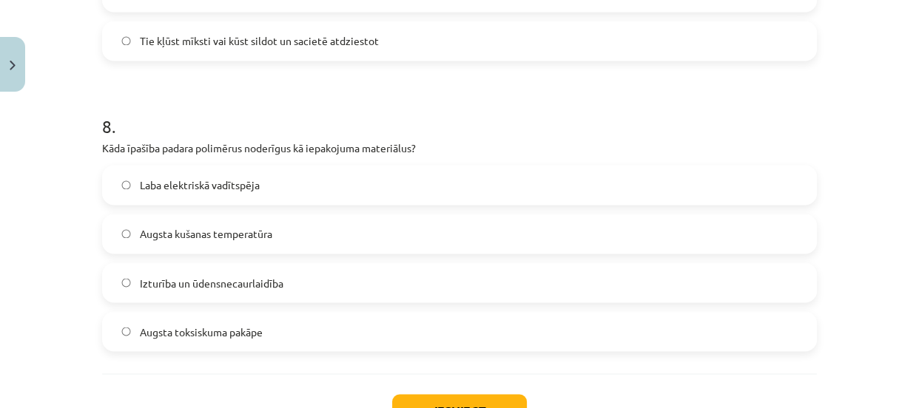
click at [234, 278] on span "Izturība un ūdensnecaurlaidība" at bounding box center [212, 283] width 144 height 16
click at [402, 399] on button "Iesniegt" at bounding box center [459, 410] width 135 height 33
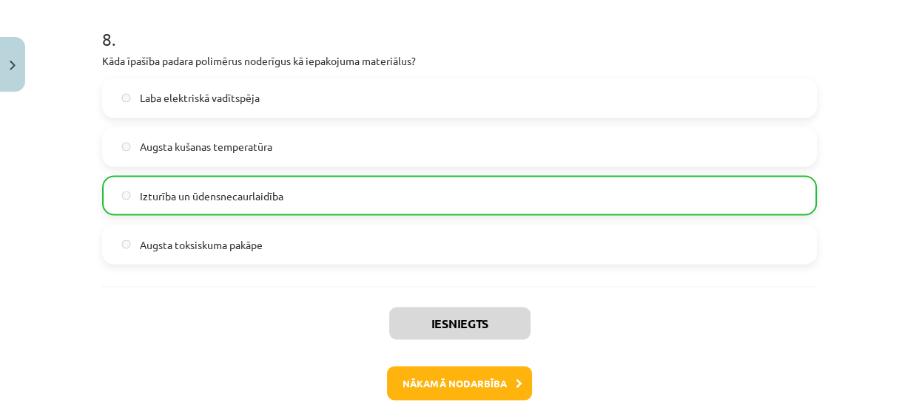
scroll to position [2353, 0]
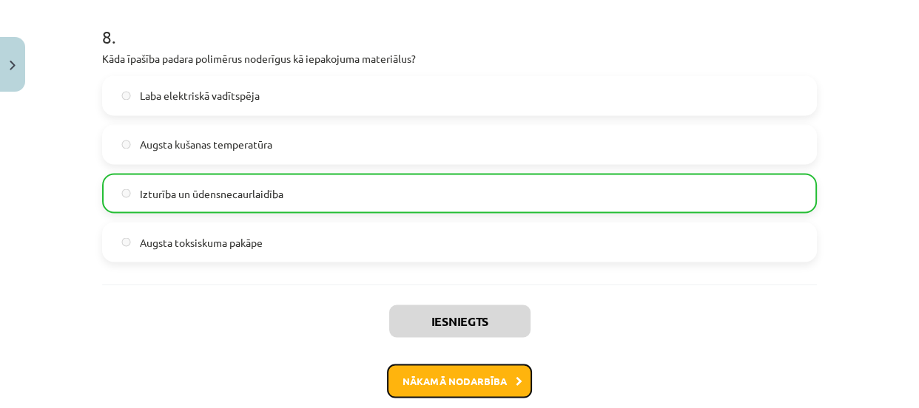
click at [427, 369] on button "Nākamā nodarbība" at bounding box center [459, 381] width 145 height 34
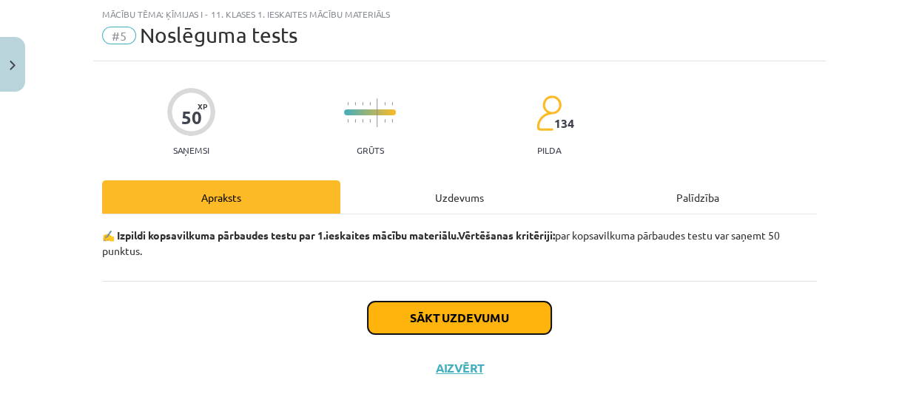
click at [439, 314] on button "Sākt uzdevumu" at bounding box center [459, 318] width 183 height 33
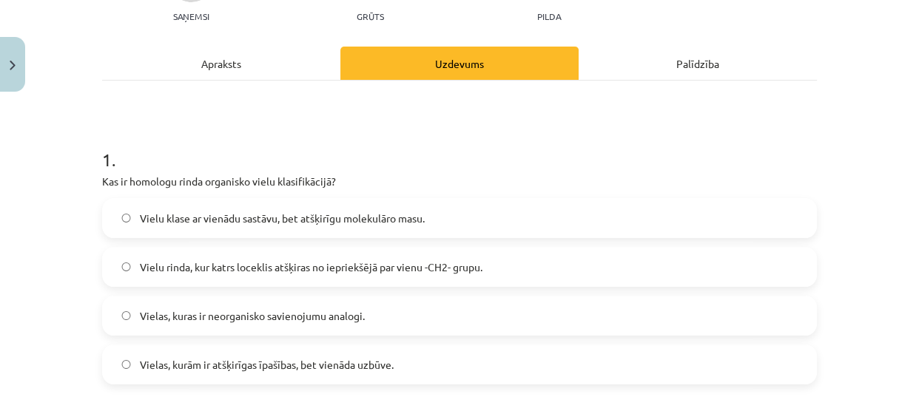
scroll to position [178, 0]
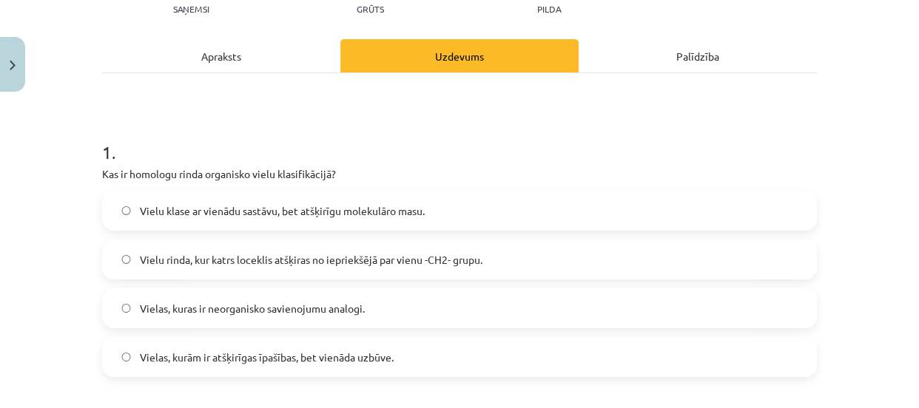
click at [449, 250] on label "Vielu rinda, kur katrs loceklis atšķiras no iepriekšējā par vienu -CH2- grupu." at bounding box center [460, 259] width 712 height 37
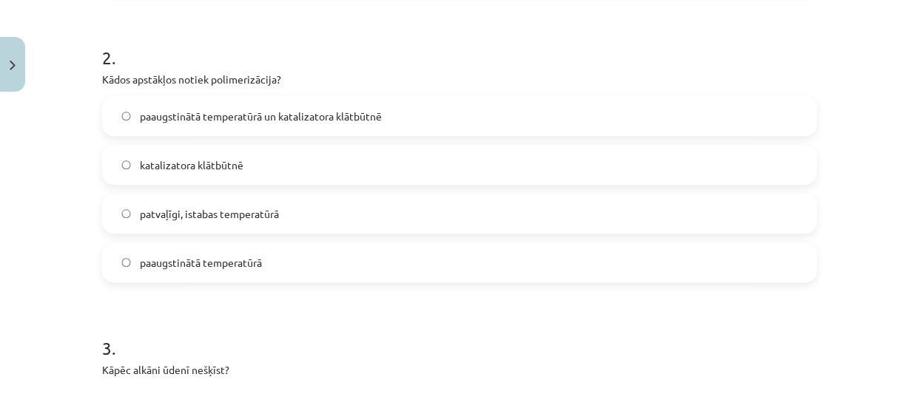
scroll to position [567, 0]
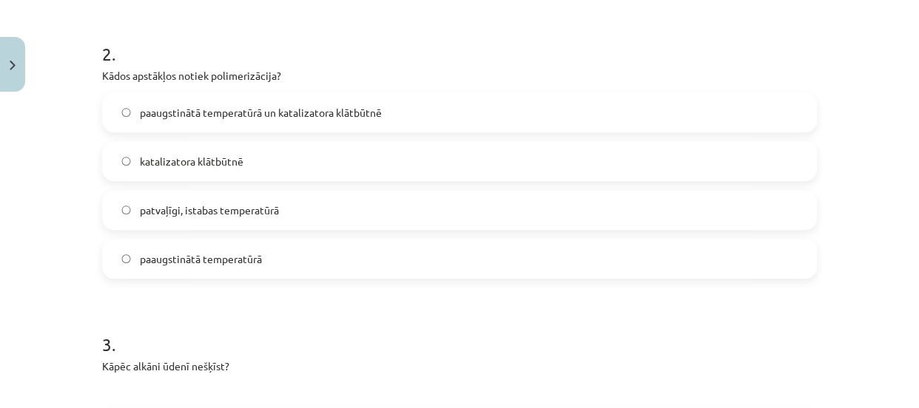
click at [352, 102] on label "paaugstinātā temperatūrā un katalizatora klātbūtnē" at bounding box center [460, 112] width 712 height 37
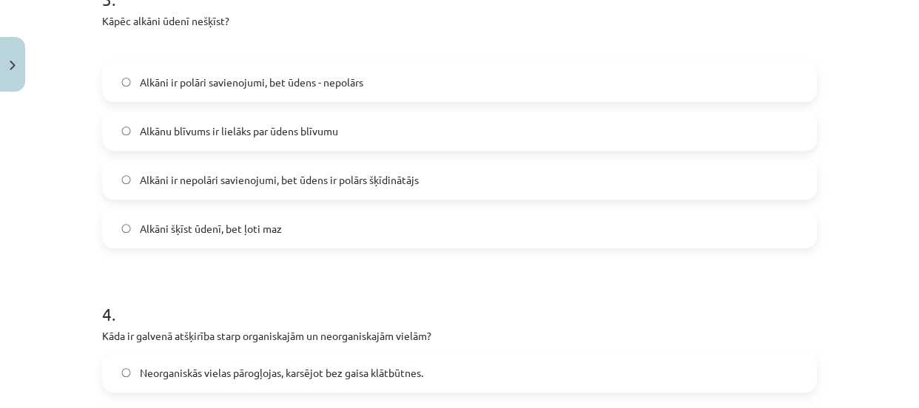
scroll to position [903, 0]
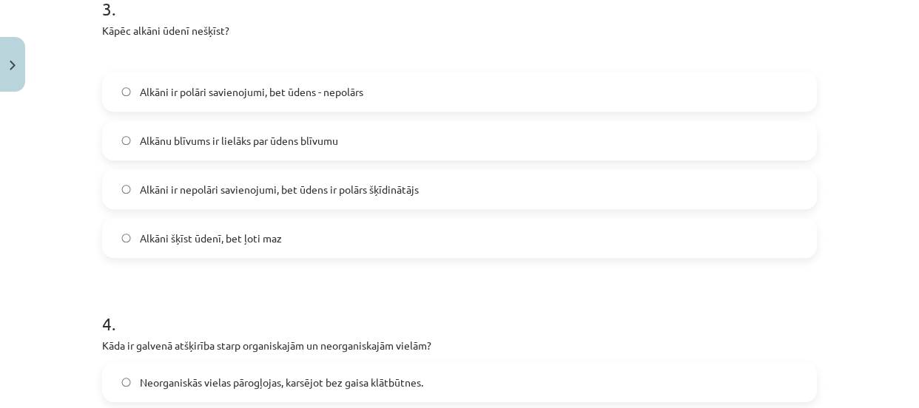
click at [385, 189] on span "Alkāni ir nepolāri savienojumi, bet ūdens ir polārs šķīdinātājs" at bounding box center [279, 190] width 279 height 16
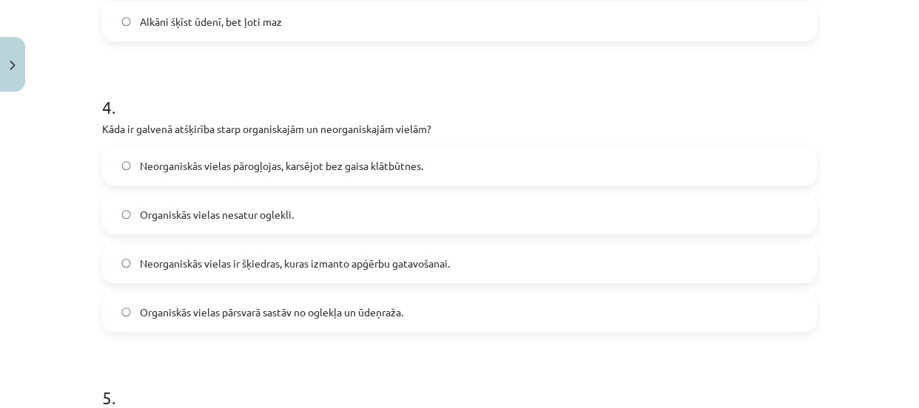
scroll to position [1135, 0]
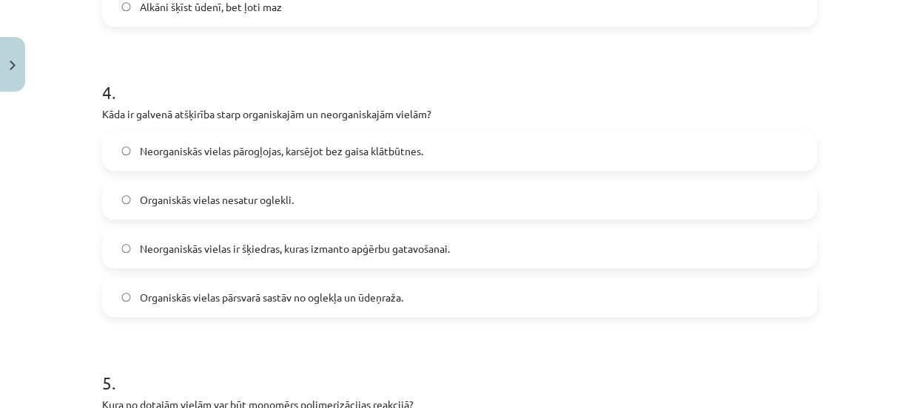
click at [379, 296] on span "Organiskās vielas pārsvarā sastāv no oglekļa un ūdeņraža." at bounding box center [271, 298] width 263 height 16
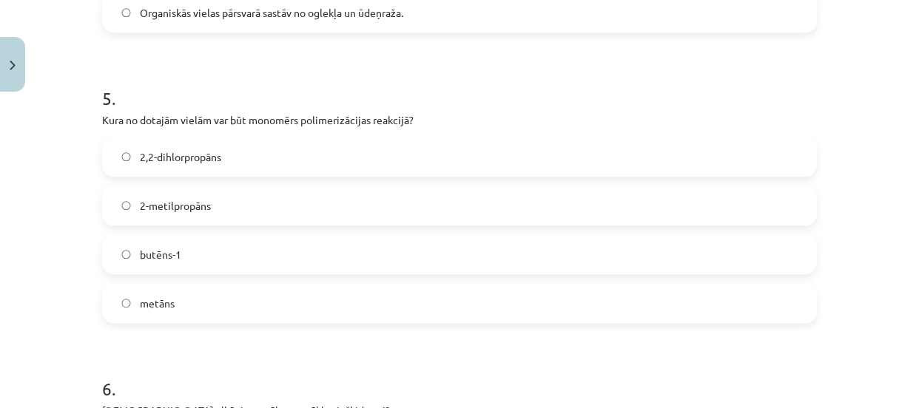
scroll to position [1420, 0]
click at [377, 257] on label "butēns-1" at bounding box center [460, 254] width 712 height 37
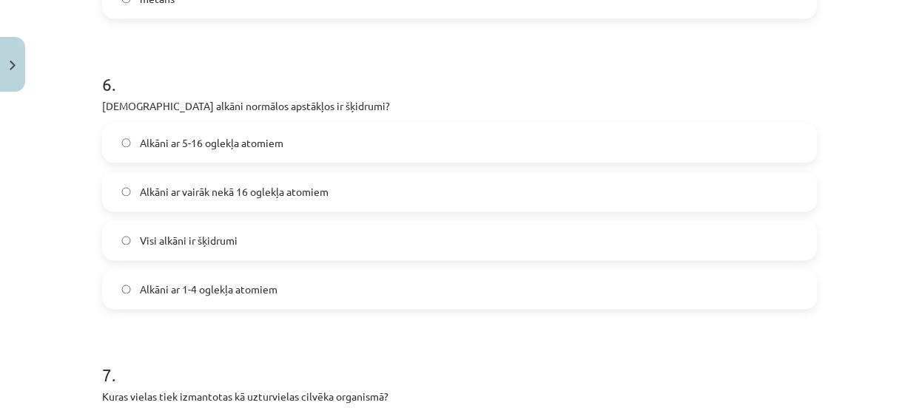
scroll to position [1725, 0]
click at [266, 138] on span "Alkāni ar 5-16 oglekļa atomiem" at bounding box center [212, 143] width 144 height 16
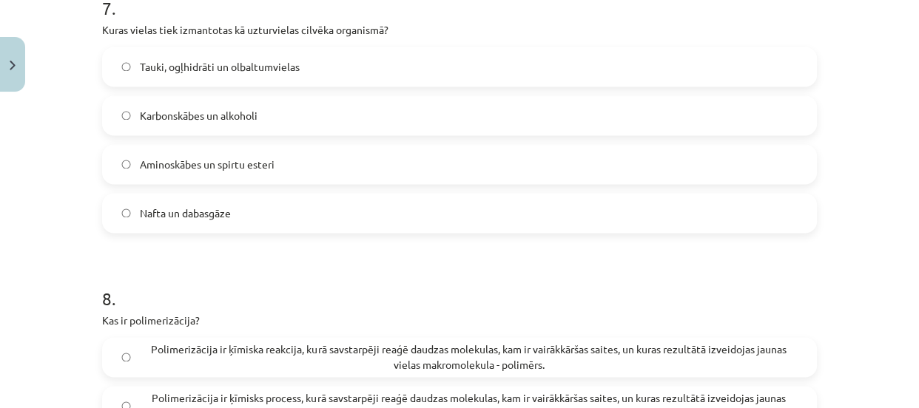
scroll to position [2092, 0]
click at [382, 59] on label "Tauki, ogļhidrāti un olbaltumvielas" at bounding box center [460, 65] width 712 height 37
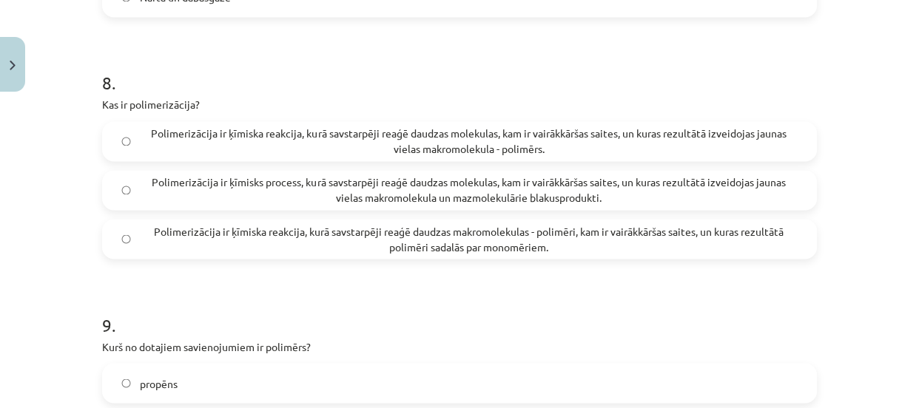
scroll to position [2308, 0]
click at [397, 244] on span "Polimerizācija ir ķīmiska reakcija, kurā savstarpēji reaģē daudzas makromolekul…" at bounding box center [469, 238] width 658 height 31
click at [420, 135] on span "Polimerizācija ir ķīmiska reakcija, kurā savstarpēji reaģē daudzas molekulas, k…" at bounding box center [469, 140] width 658 height 31
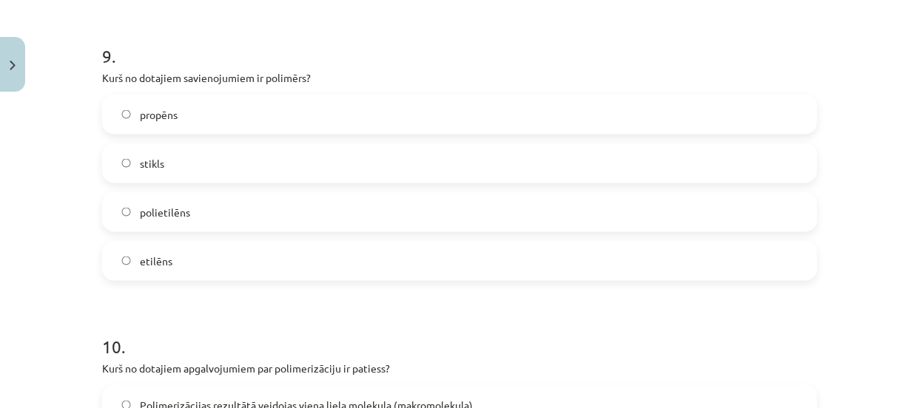
scroll to position [2577, 0]
click at [403, 112] on label "propēns" at bounding box center [460, 113] width 712 height 37
click at [379, 214] on label "polietilēns" at bounding box center [460, 210] width 712 height 37
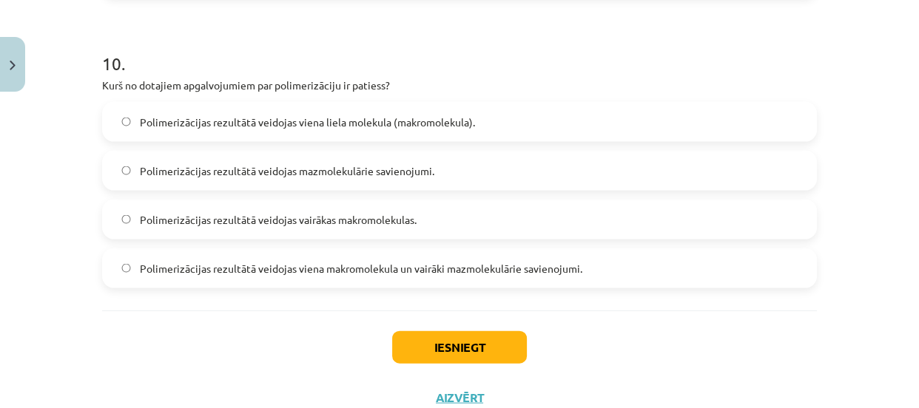
scroll to position [2869, 0]
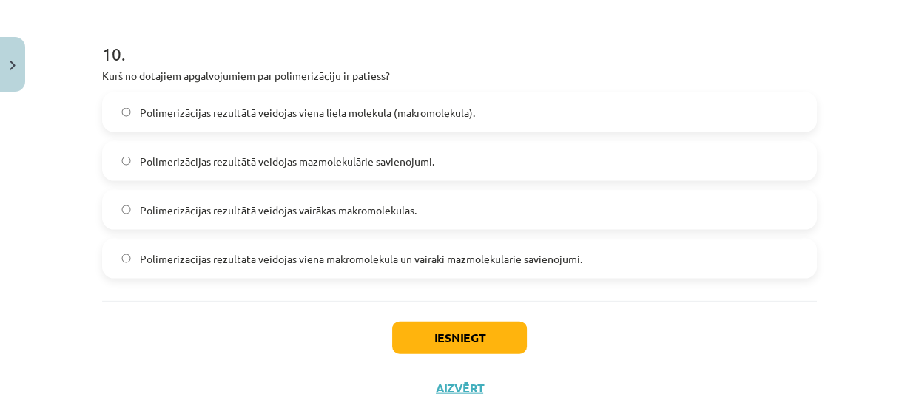
click at [337, 105] on span "Polimerizācijas rezultātā veidojas viena liela molekula (makromolekula)." at bounding box center [307, 113] width 335 height 16
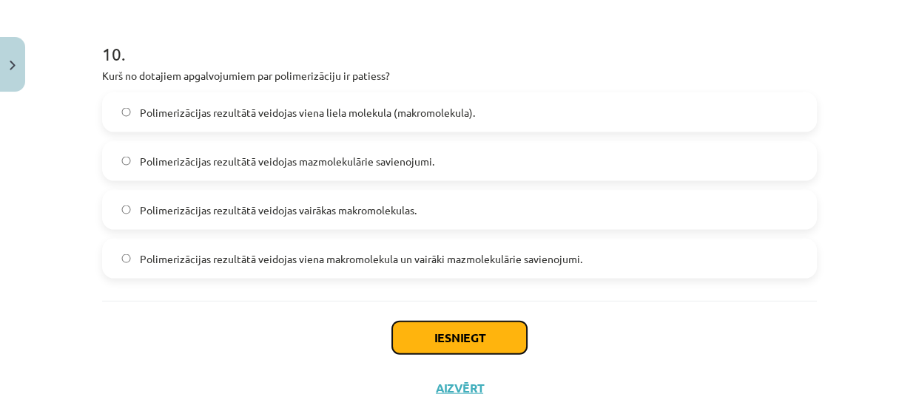
click at [425, 334] on button "Iesniegt" at bounding box center [459, 338] width 135 height 33
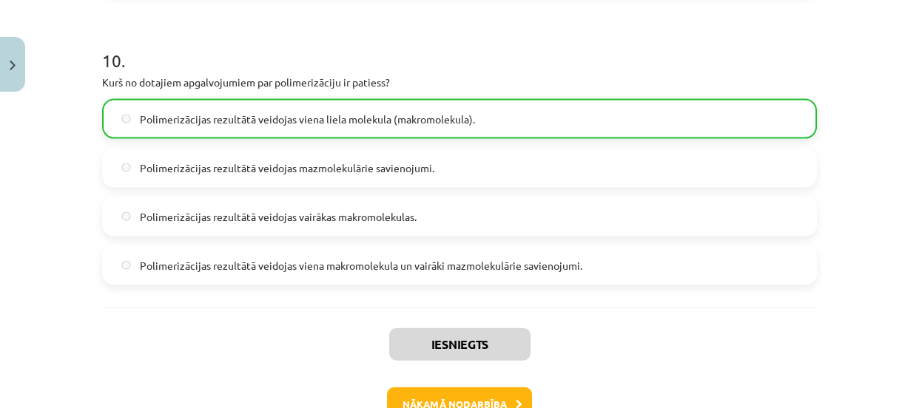
scroll to position [2957, 0]
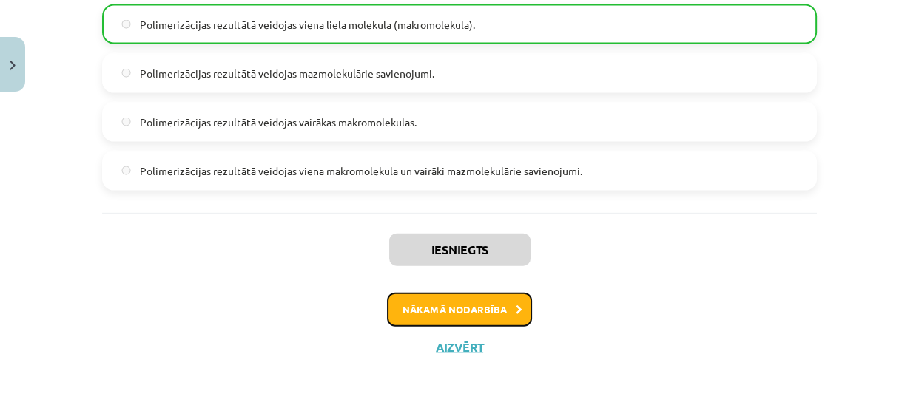
click at [496, 314] on button "Nākamā nodarbība" at bounding box center [459, 310] width 145 height 34
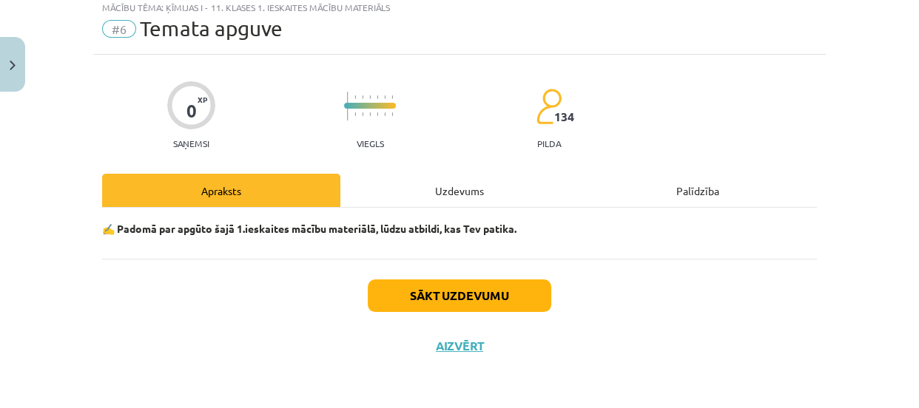
scroll to position [37, 0]
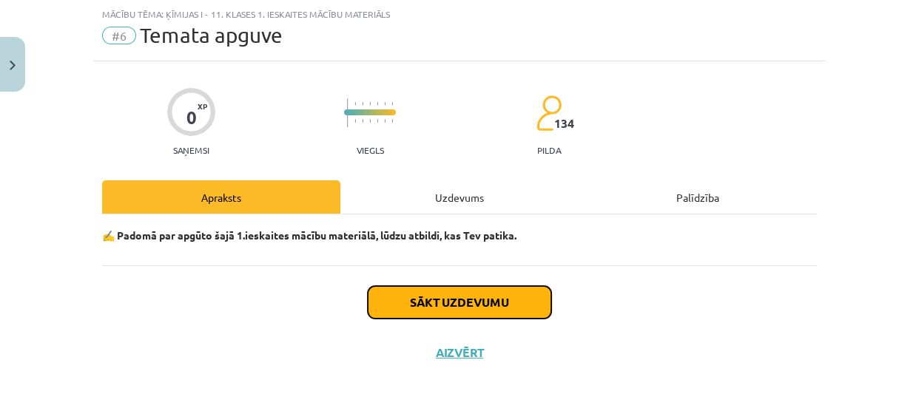
click at [495, 309] on button "Sākt uzdevumu" at bounding box center [459, 302] width 183 height 33
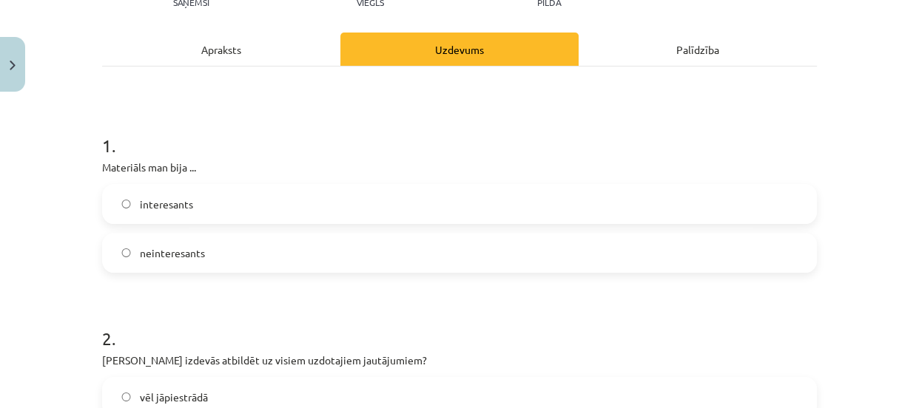
scroll to position [200, 0]
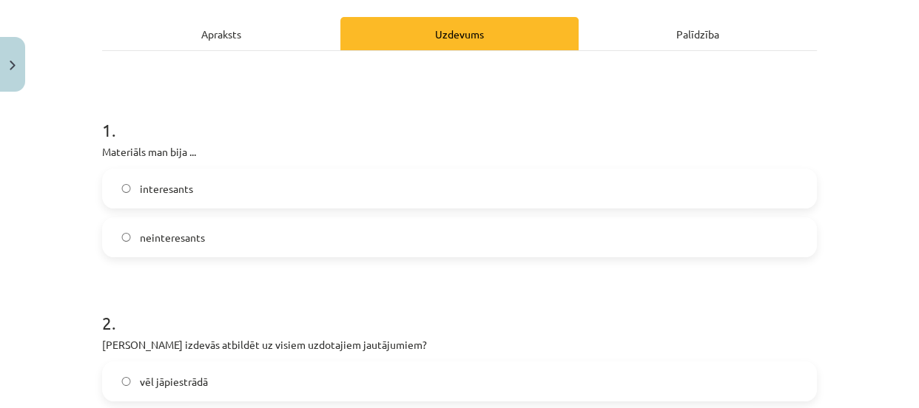
click at [393, 203] on label "interesants" at bounding box center [460, 188] width 712 height 37
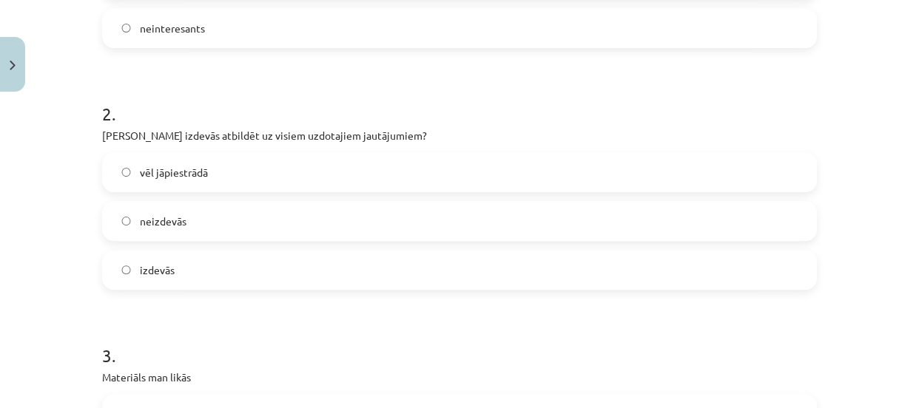
scroll to position [411, 0]
click at [346, 281] on label "izdevās" at bounding box center [460, 269] width 712 height 37
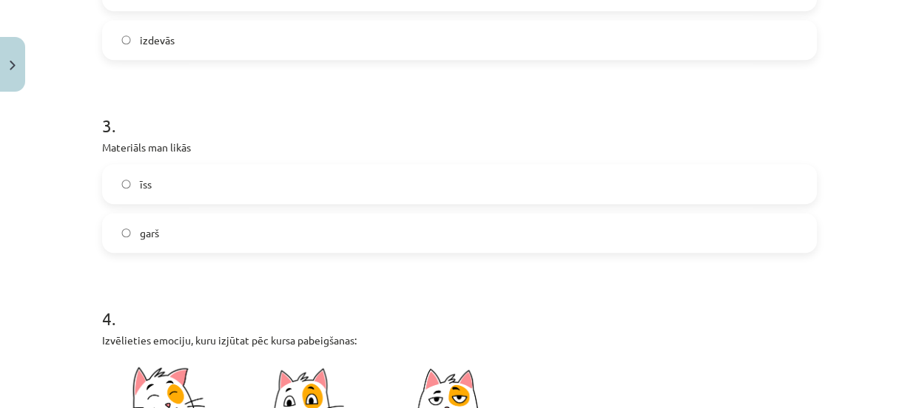
scroll to position [642, 0]
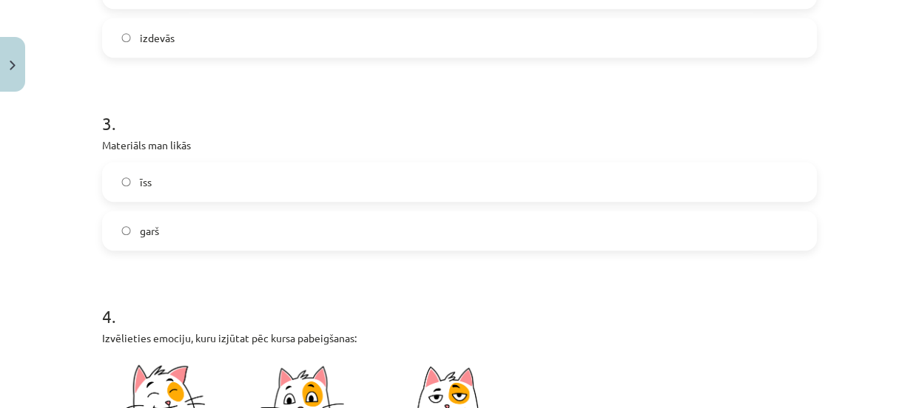
click at [335, 215] on label "garš" at bounding box center [460, 230] width 712 height 37
click at [331, 184] on label "īss" at bounding box center [460, 181] width 712 height 37
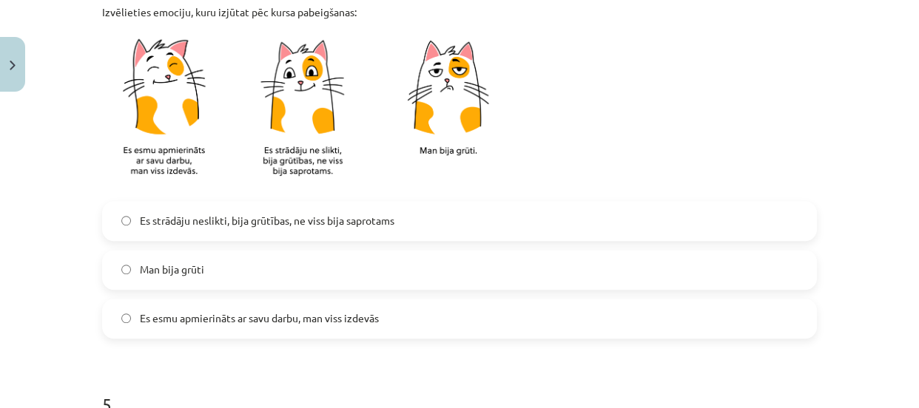
scroll to position [971, 0]
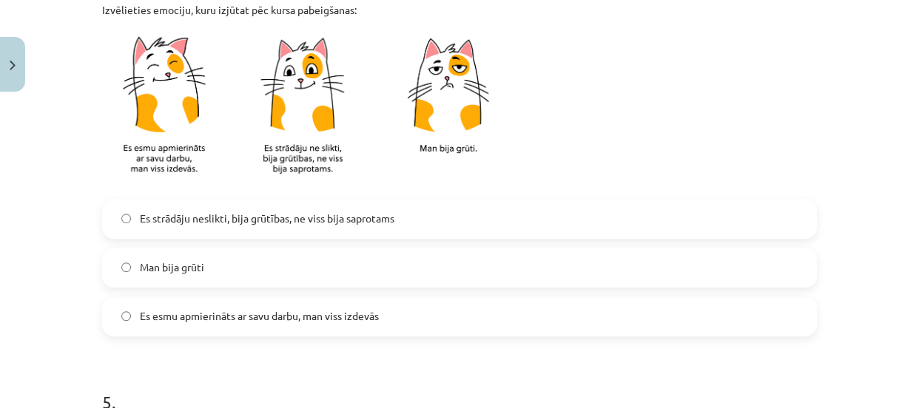
click at [300, 311] on span "Es esmu apmierināts ar savu darbu, man viss izdevās" at bounding box center [259, 316] width 239 height 16
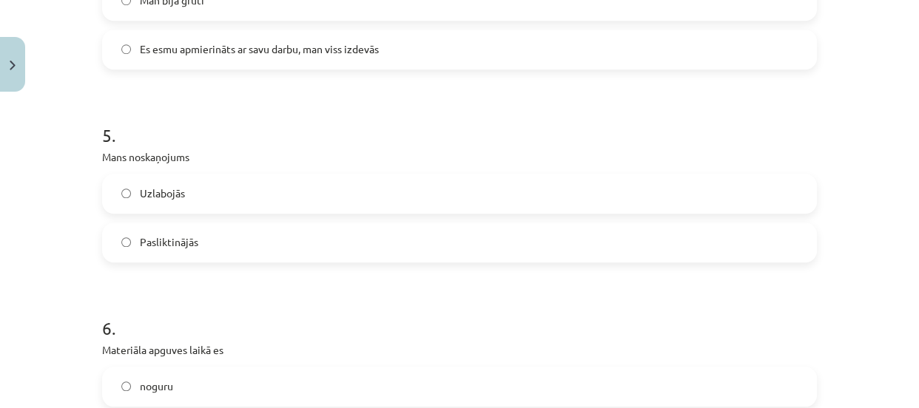
scroll to position [1240, 0]
click at [274, 196] on label "Uzlabojās" at bounding box center [460, 191] width 712 height 37
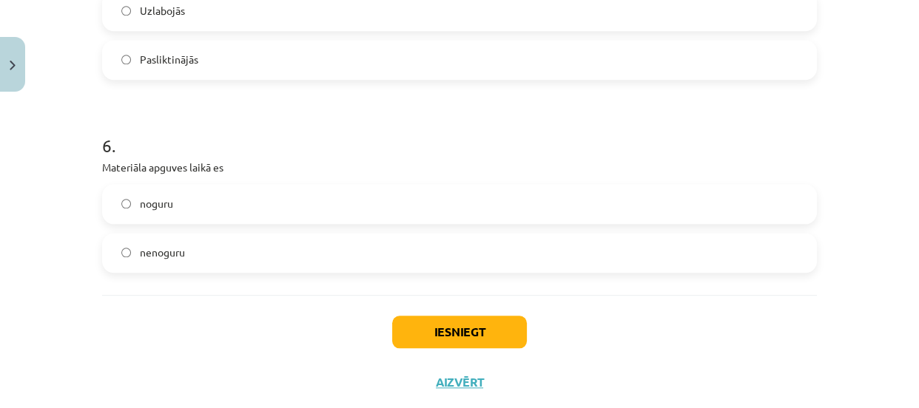
scroll to position [1427, 0]
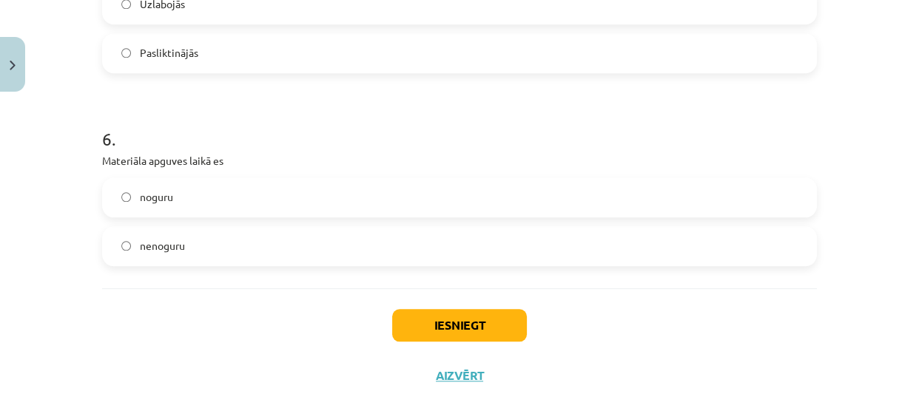
click at [307, 252] on label "nenoguru" at bounding box center [460, 246] width 712 height 37
click at [291, 206] on label "noguru" at bounding box center [460, 197] width 712 height 37
click at [419, 318] on button "Iesniegt" at bounding box center [459, 325] width 135 height 33
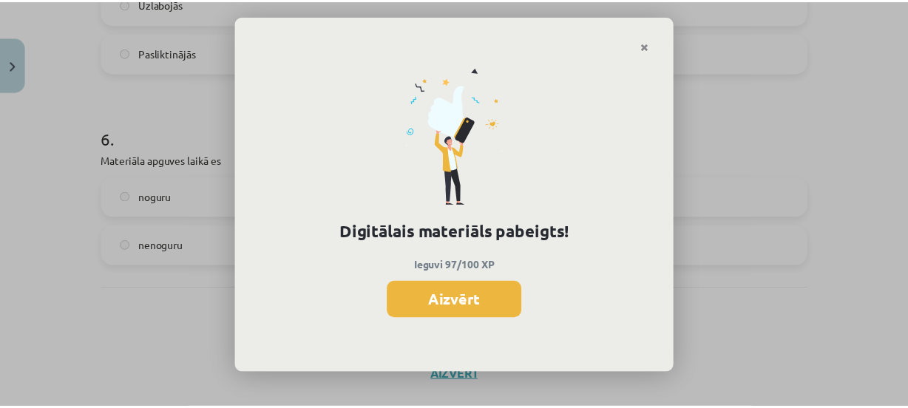
scroll to position [631, 0]
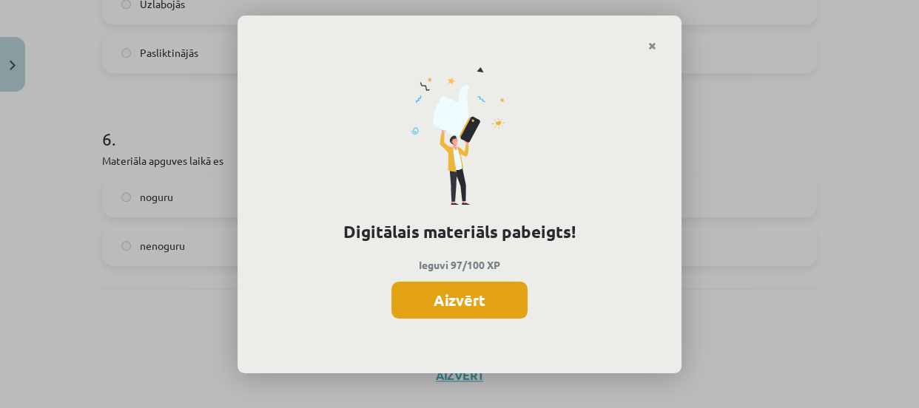
click at [444, 298] on button "Aizvērt" at bounding box center [459, 300] width 136 height 37
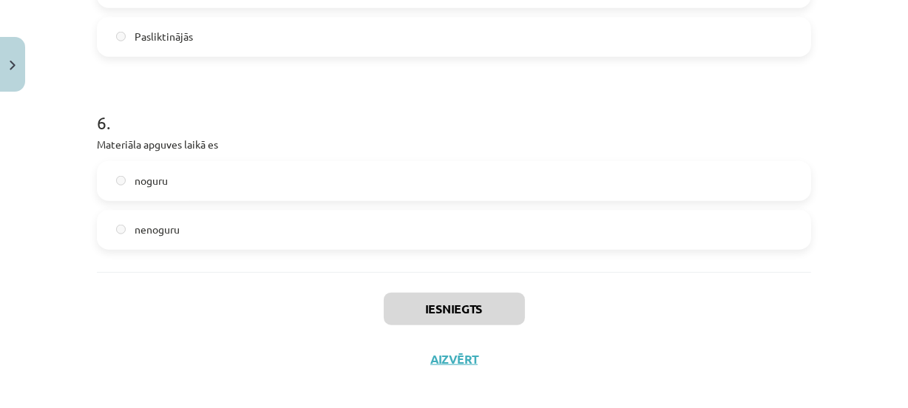
scroll to position [1456, 0]
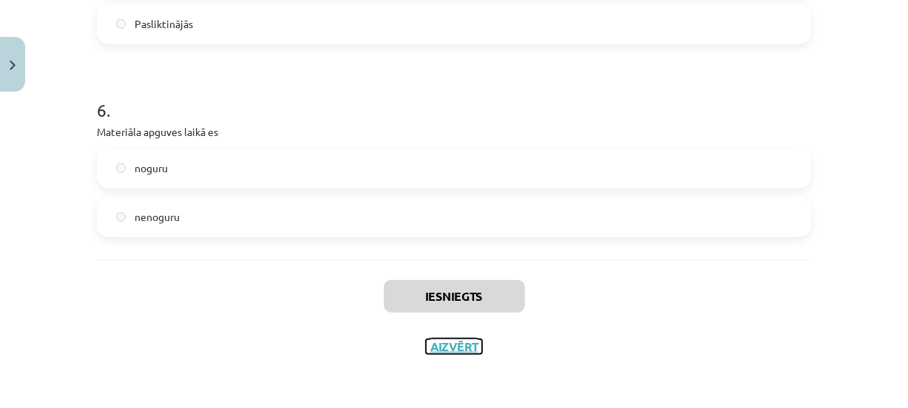
click at [443, 342] on button "Aizvērt" at bounding box center [454, 347] width 56 height 15
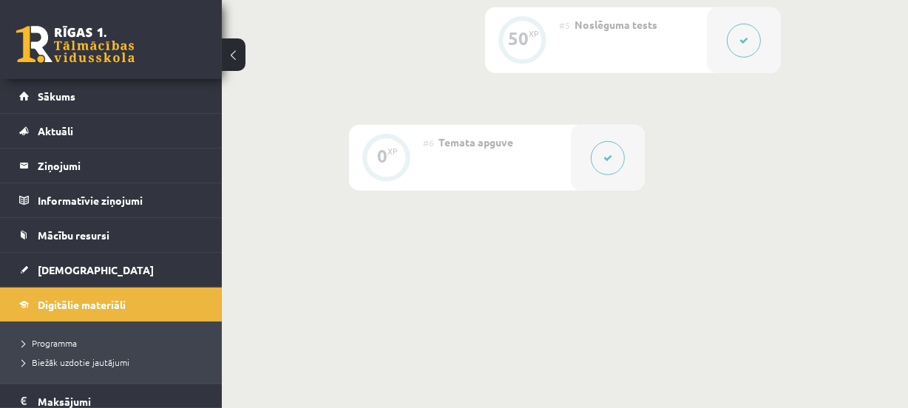
scroll to position [919, 0]
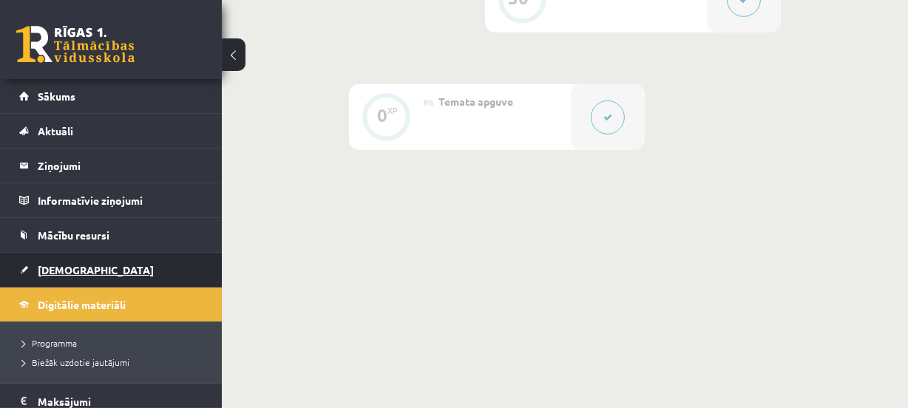
click at [118, 265] on link "[DEMOGRAPHIC_DATA]" at bounding box center [111, 270] width 184 height 34
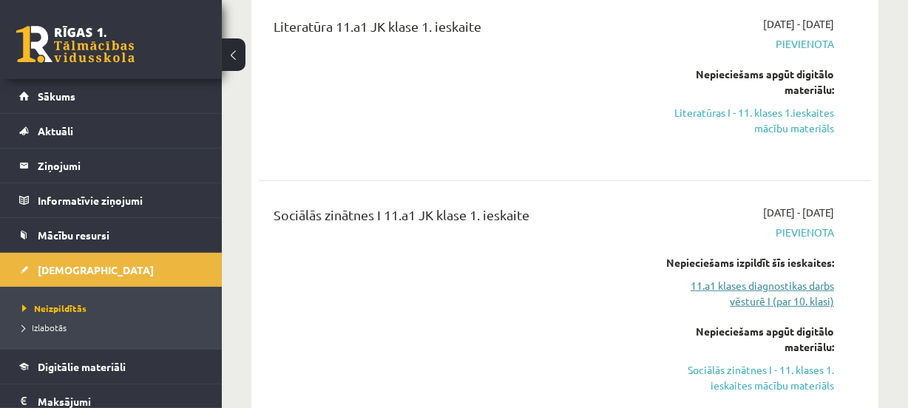
scroll to position [403, 0]
click at [756, 296] on link "11.a1 klases diagnostikas darbs vēsturē I (par 10. klasi)" at bounding box center [748, 292] width 172 height 31
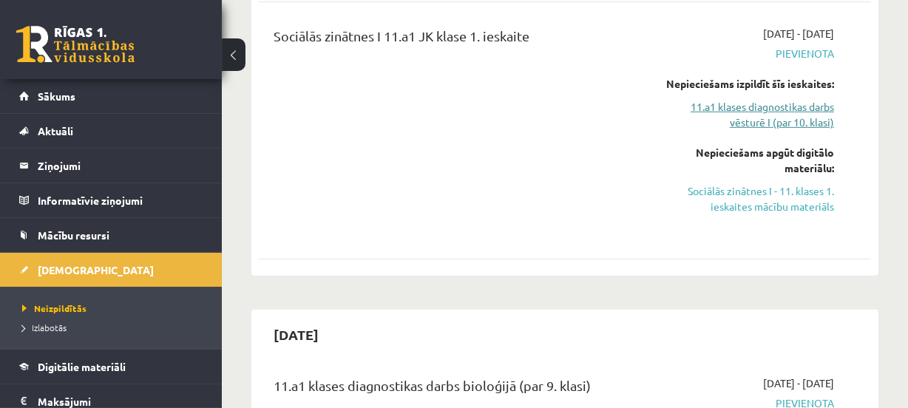
scroll to position [576, 0]
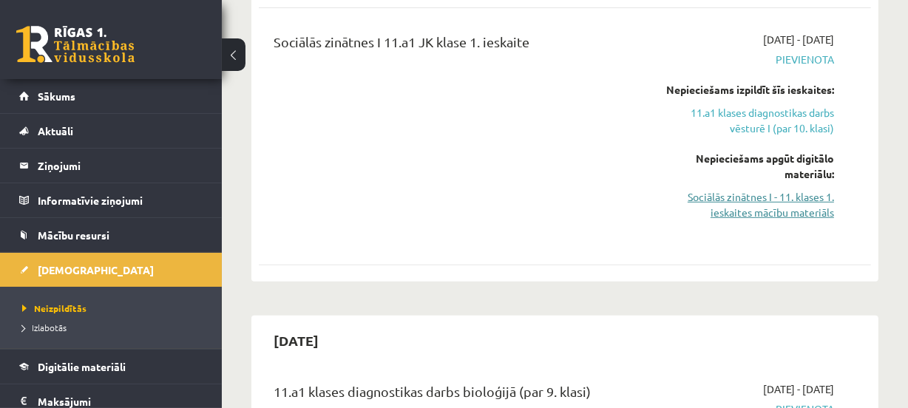
click at [745, 204] on link "Sociālās zinātnes I - 11. klases 1. ieskaites mācību materiāls" at bounding box center [748, 204] width 172 height 31
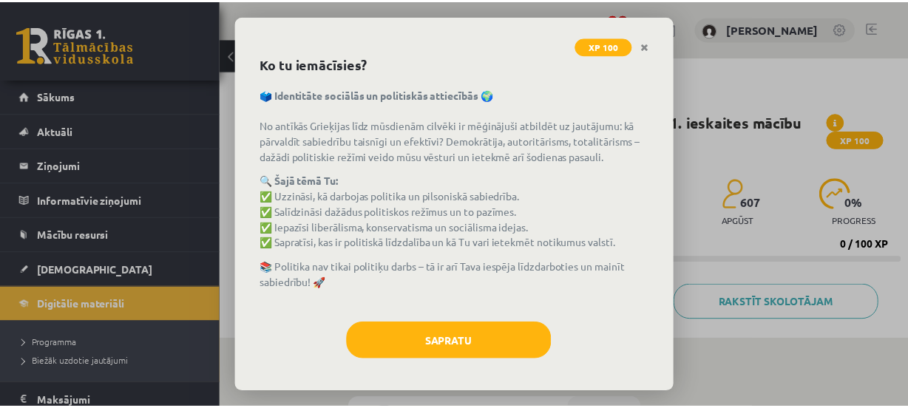
scroll to position [72, 0]
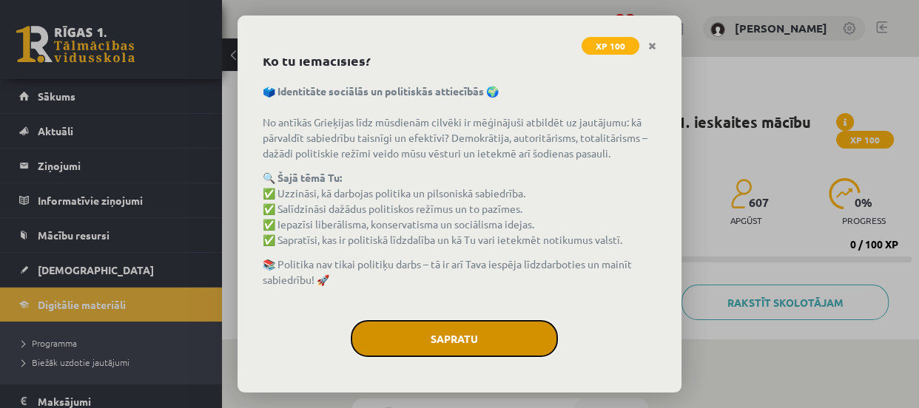
click at [456, 334] on button "Sapratu" at bounding box center [454, 338] width 207 height 37
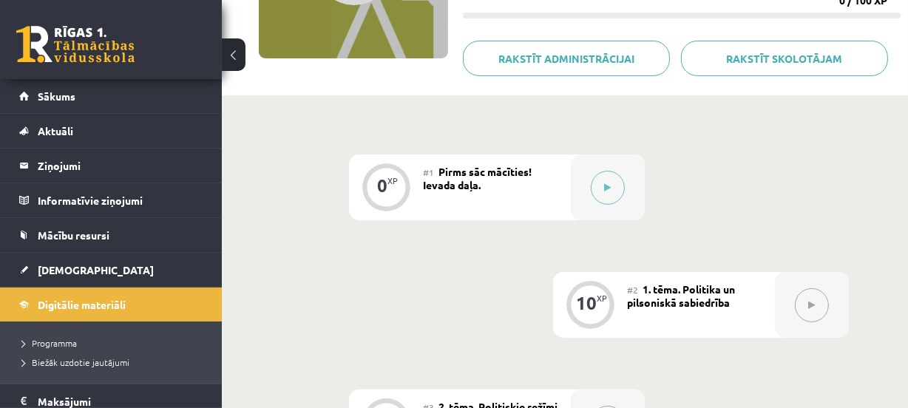
scroll to position [239, 0]
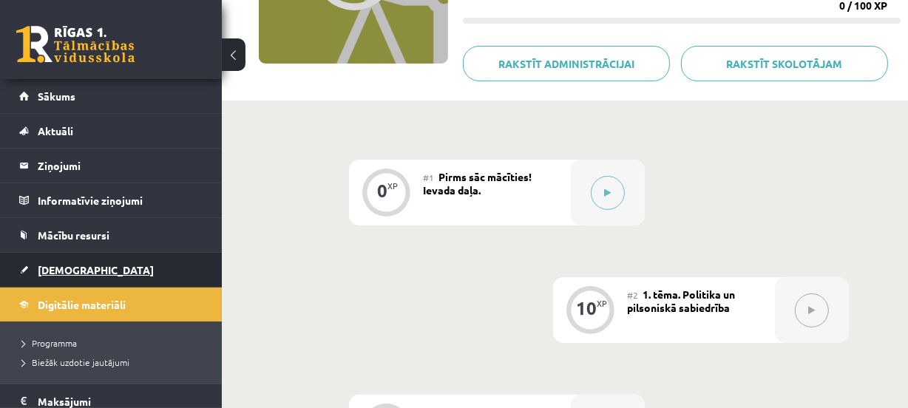
click at [143, 274] on link "[DEMOGRAPHIC_DATA]" at bounding box center [111, 270] width 184 height 34
